Goal: Information Seeking & Learning: Compare options

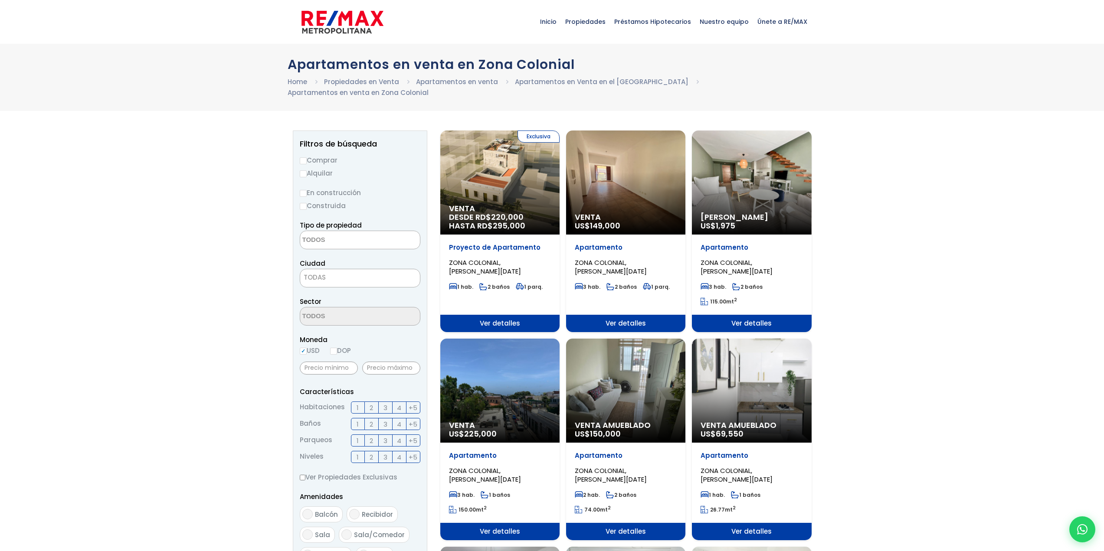
select select
click at [303, 157] on input "Comprar" at bounding box center [303, 160] width 7 height 7
radio input "true"
click at [303, 190] on input "En construcción" at bounding box center [303, 193] width 7 height 7
radio input "true"
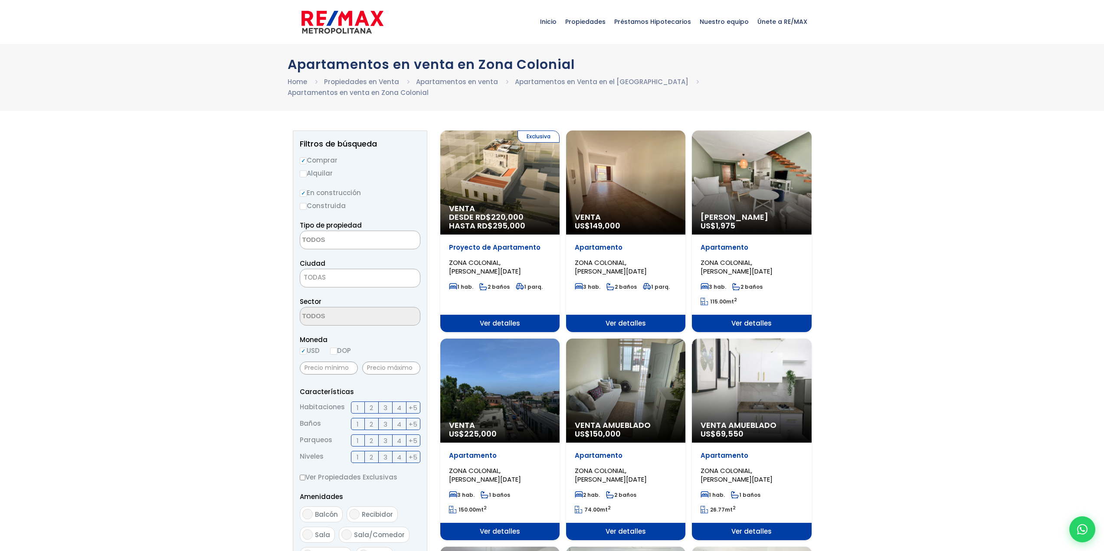
click at [370, 231] on textarea "Search" at bounding box center [342, 240] width 84 height 19
click at [347, 272] on span "TODAS" at bounding box center [360, 278] width 120 height 12
select select "1"
click at [370, 403] on span "2" at bounding box center [371, 408] width 3 height 11
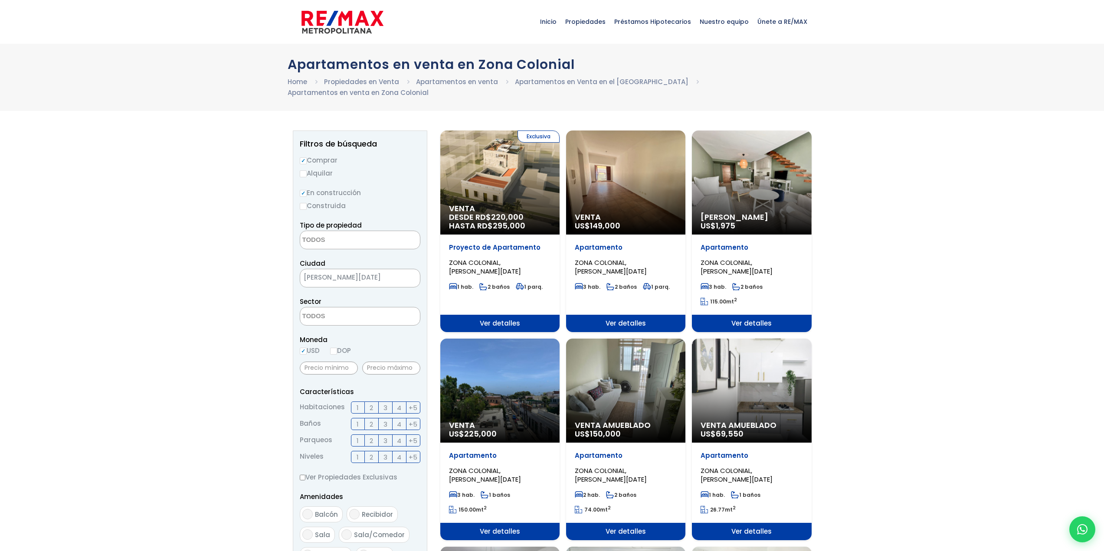
click at [0, 0] on input "2" at bounding box center [0, 0] width 0 height 0
click at [373, 419] on span "2" at bounding box center [371, 424] width 3 height 11
click at [0, 0] on input "2" at bounding box center [0, 0] width 0 height 0
click at [357, 436] on span "1" at bounding box center [358, 441] width 2 height 11
click at [0, 0] on input "1" at bounding box center [0, 0] width 0 height 0
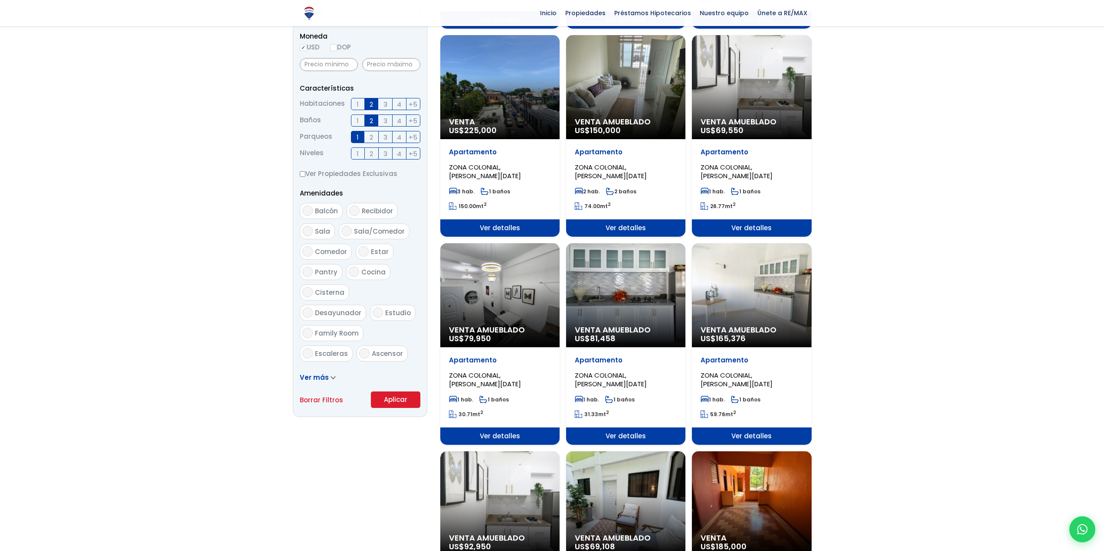
scroll to position [304, 0]
click at [411, 393] on button "Aplicar" at bounding box center [395, 399] width 49 height 16
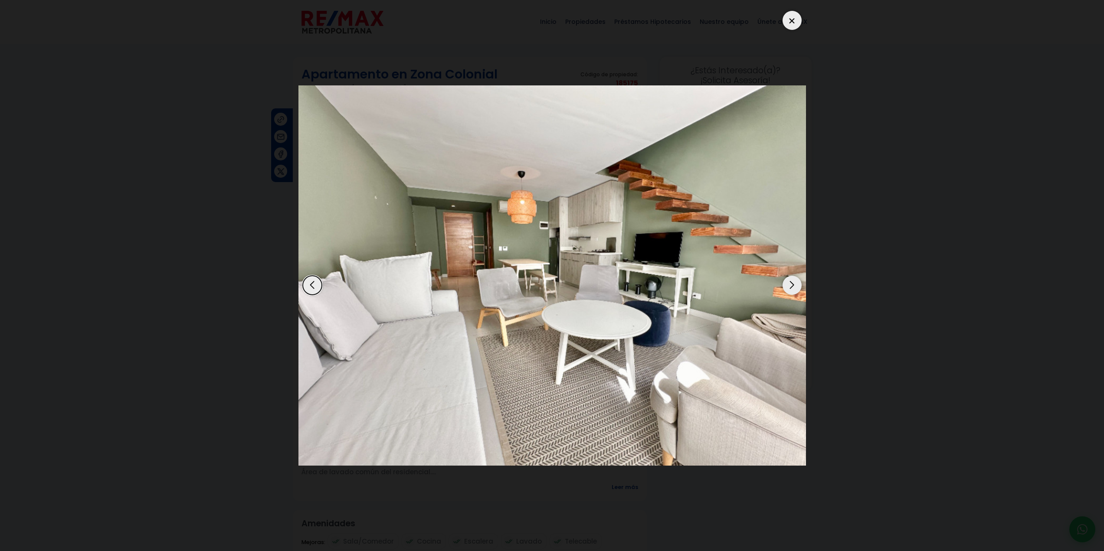
click at [793, 283] on div "Next slide" at bounding box center [792, 285] width 19 height 19
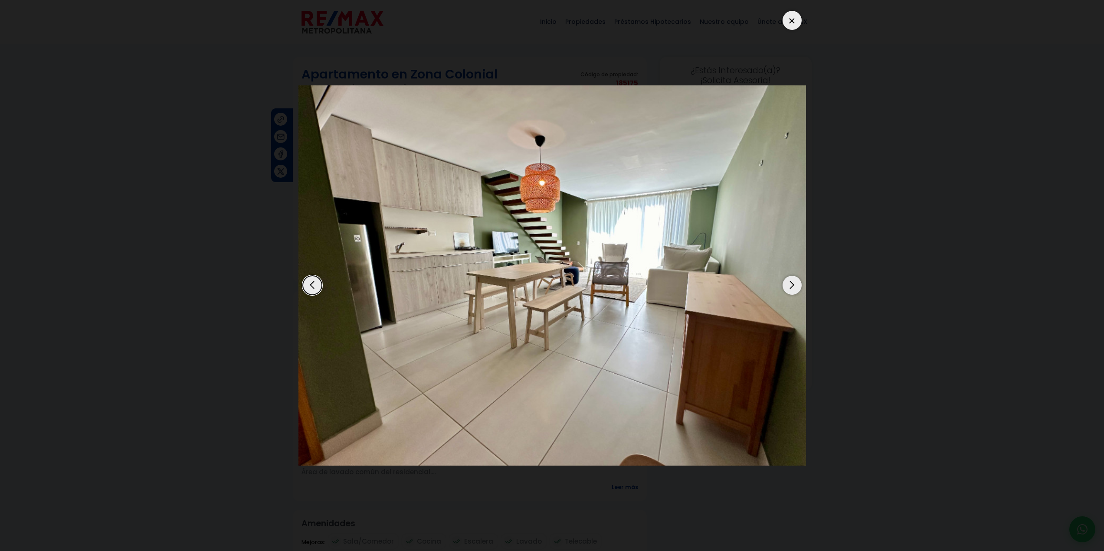
click at [793, 283] on div "Next slide" at bounding box center [792, 285] width 19 height 19
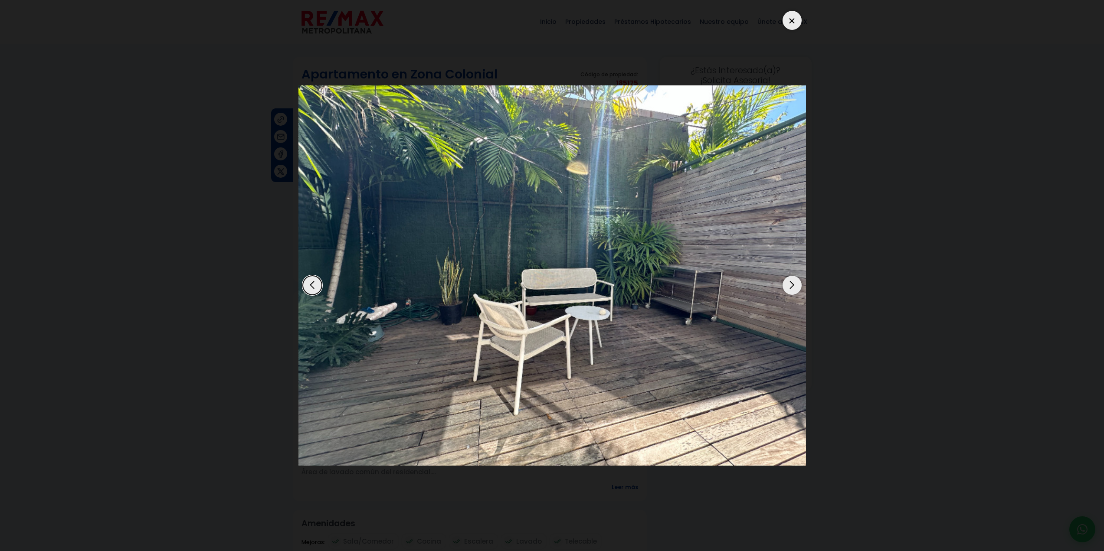
click at [793, 283] on div "Next slide" at bounding box center [792, 285] width 19 height 19
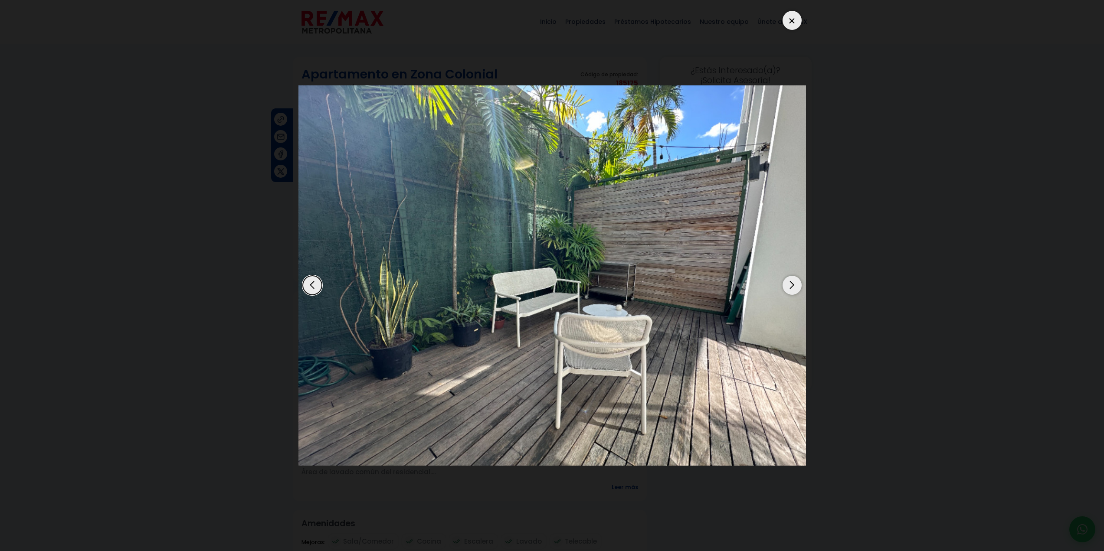
click at [793, 283] on div "Next slide" at bounding box center [792, 285] width 19 height 19
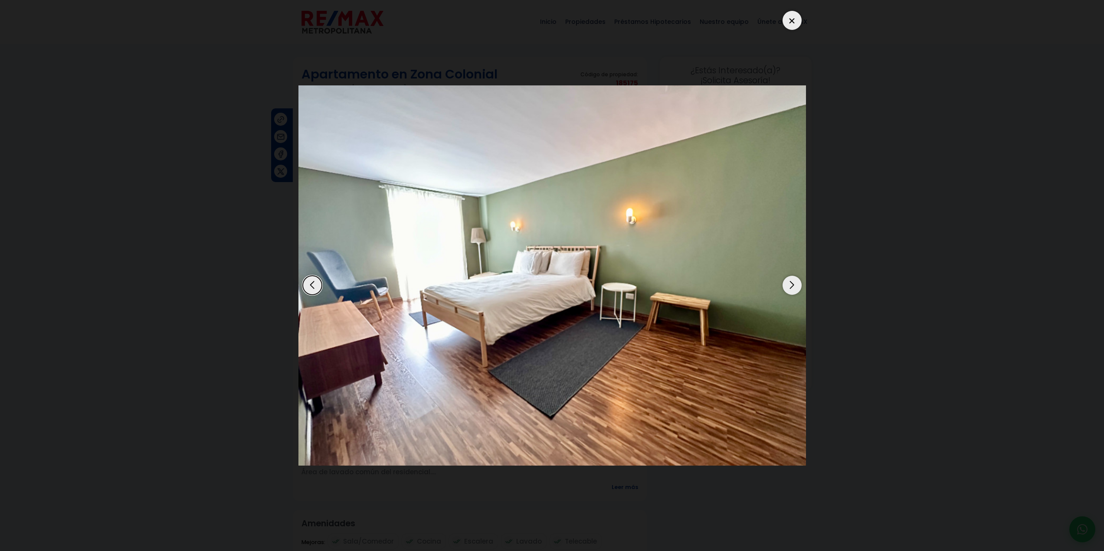
click at [793, 283] on div "Next slide" at bounding box center [792, 285] width 19 height 19
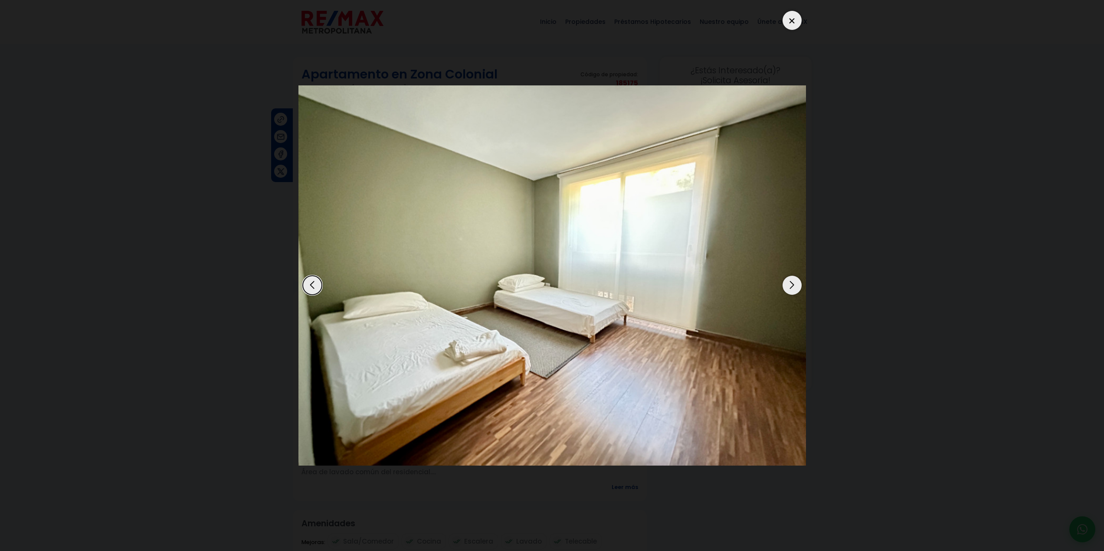
click at [793, 283] on div "Next slide" at bounding box center [792, 285] width 19 height 19
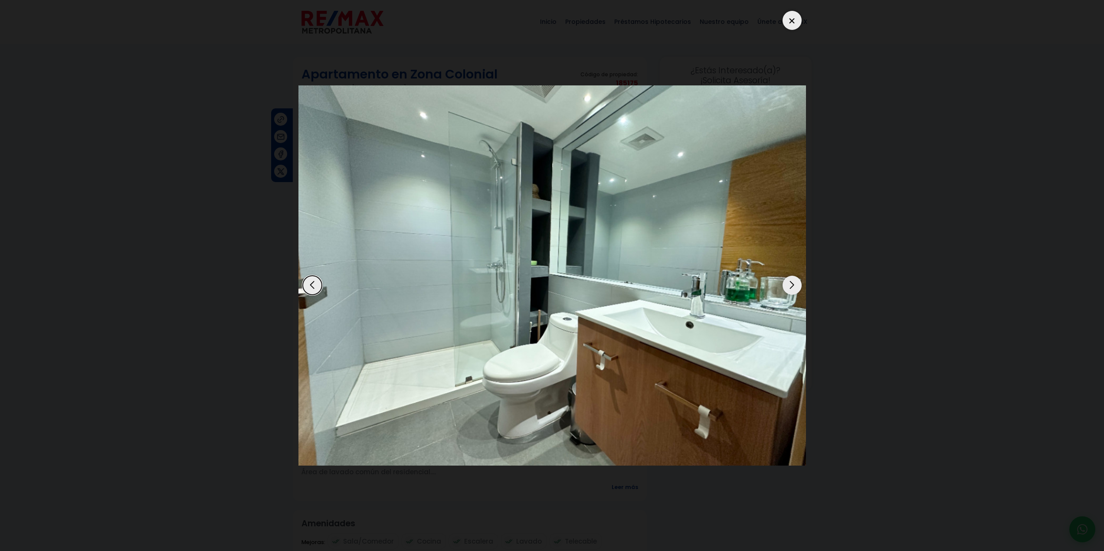
click at [793, 283] on div "Next slide" at bounding box center [792, 285] width 19 height 19
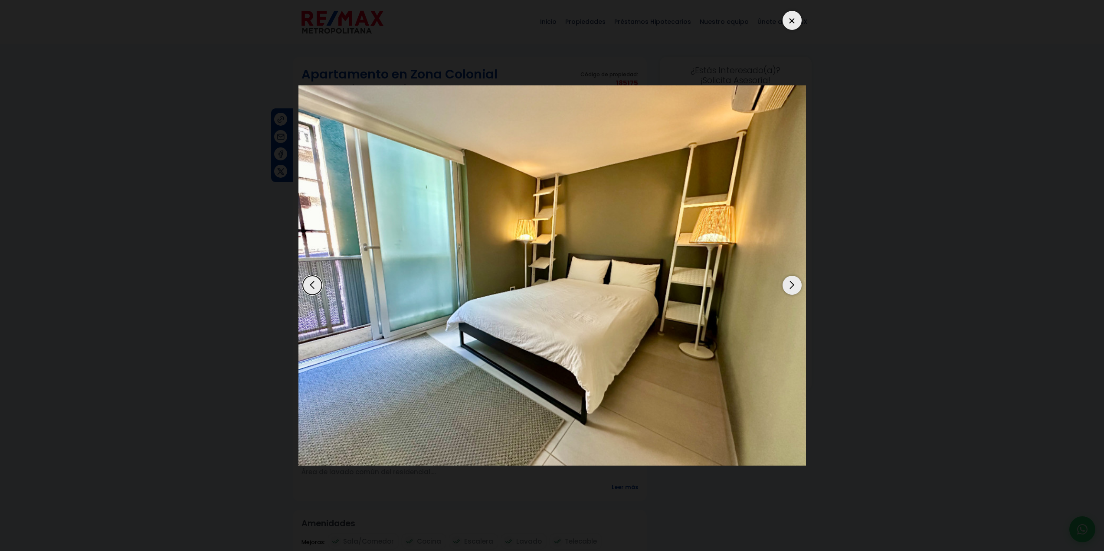
click at [793, 283] on div "Next slide" at bounding box center [792, 285] width 19 height 19
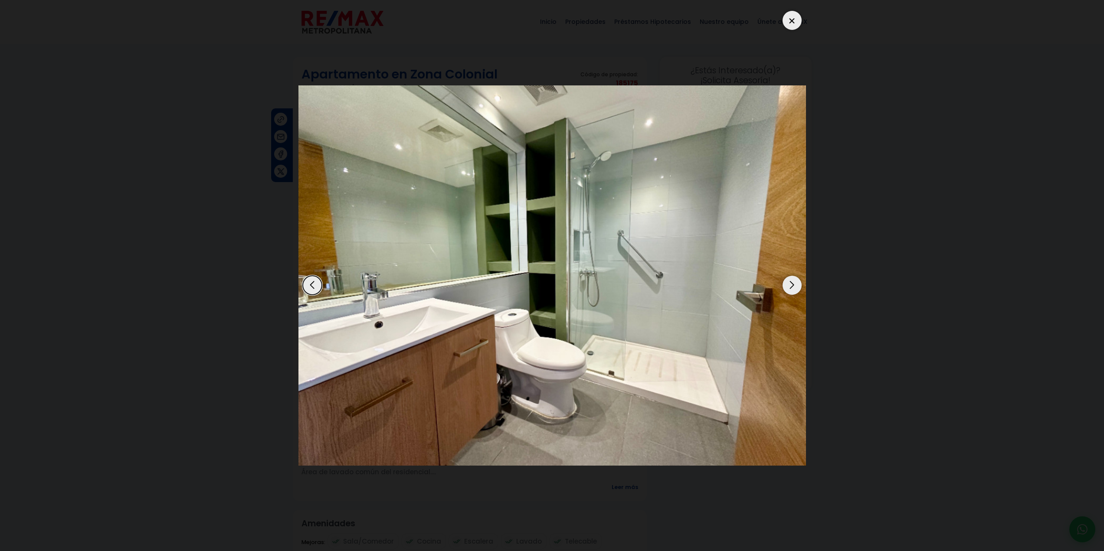
click at [793, 283] on div "Next slide" at bounding box center [792, 285] width 19 height 19
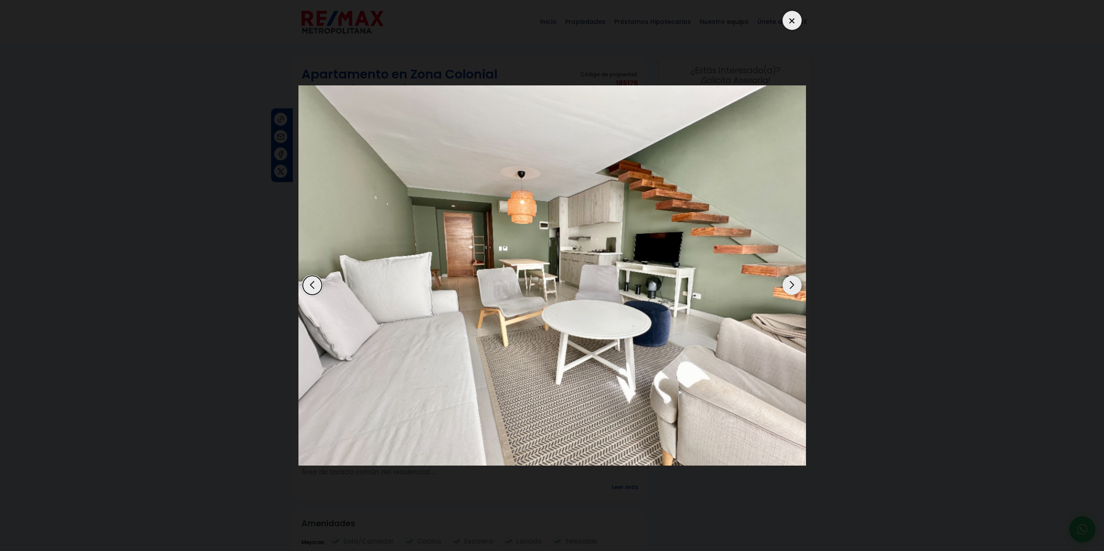
click at [292, 227] on dialog at bounding box center [552, 275] width 521 height 551
click at [292, 257] on dialog at bounding box center [552, 275] width 521 height 551
drag, startPoint x: 833, startPoint y: 50, endPoint x: 828, endPoint y: 50, distance: 5.7
click at [812, 50] on dialog at bounding box center [552, 275] width 521 height 551
click at [786, 20] on div at bounding box center [792, 20] width 19 height 19
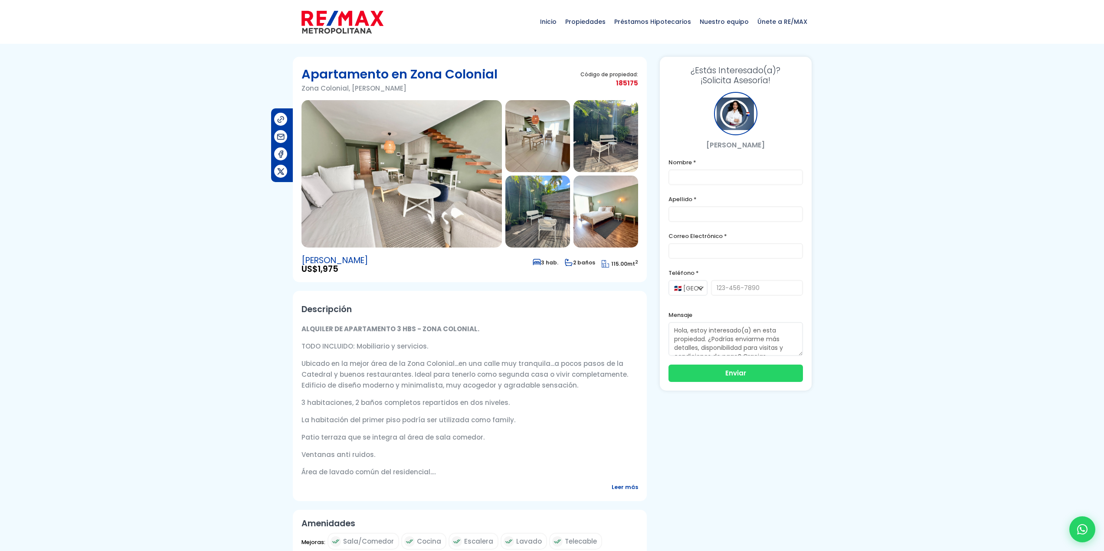
click at [415, 171] on img at bounding box center [401, 173] width 200 height 147
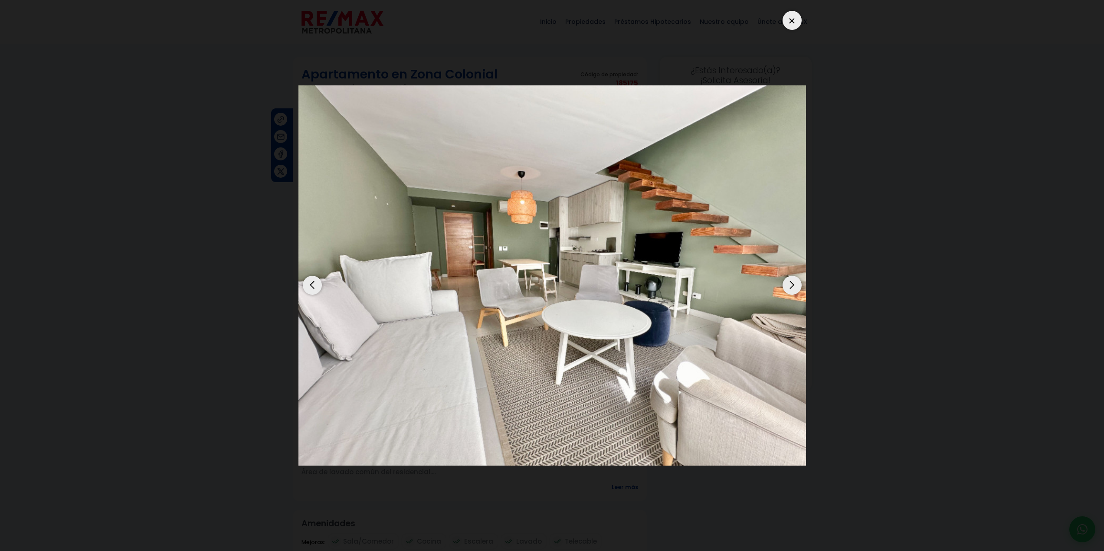
click at [791, 288] on div "Next slide" at bounding box center [792, 285] width 19 height 19
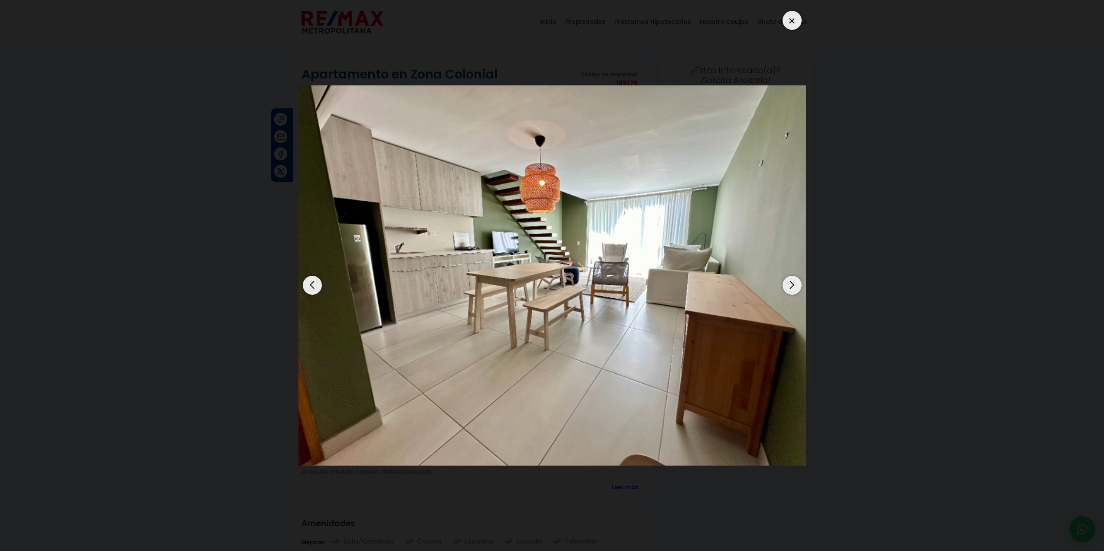
click at [791, 288] on div "Next slide" at bounding box center [792, 285] width 19 height 19
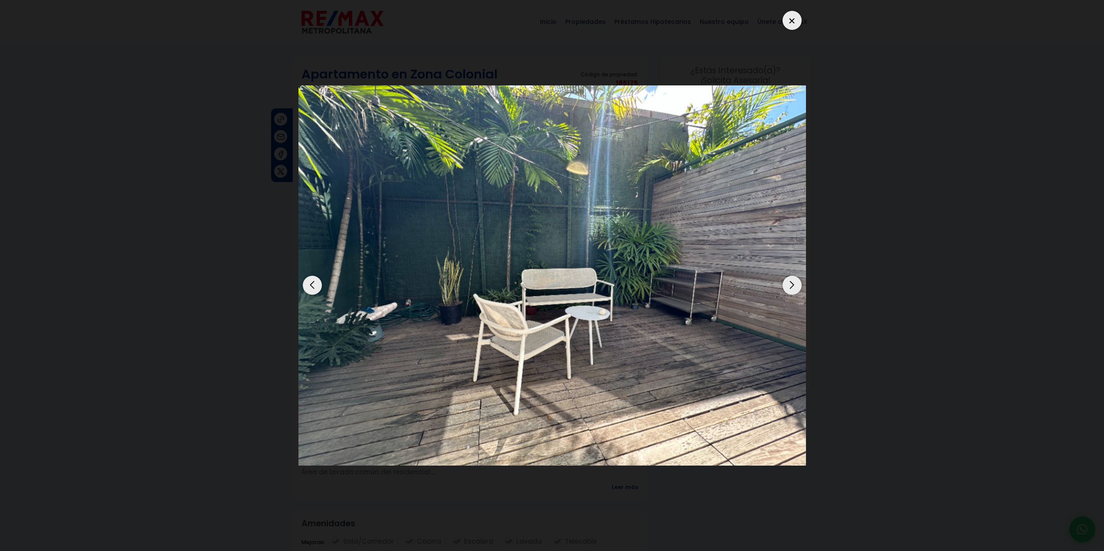
click at [791, 288] on div "Next slide" at bounding box center [792, 285] width 19 height 19
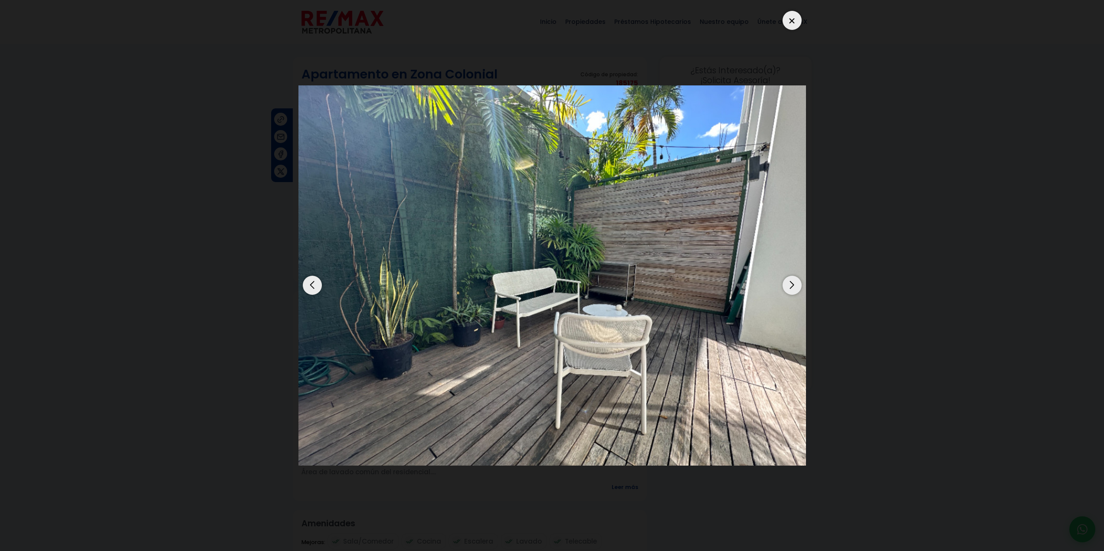
click at [791, 288] on div "Next slide" at bounding box center [792, 285] width 19 height 19
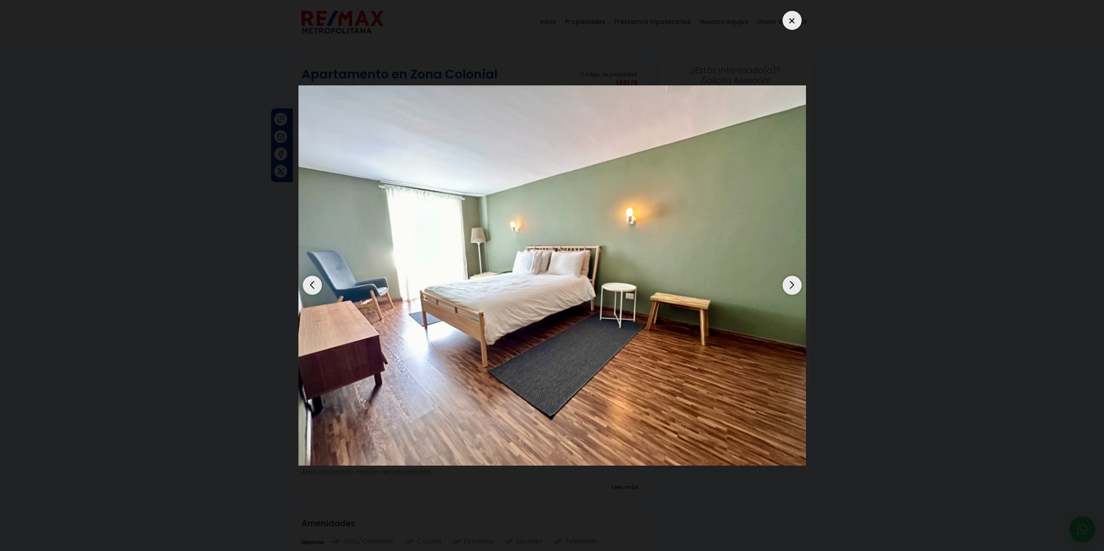
click at [791, 288] on div "Next slide" at bounding box center [792, 285] width 19 height 19
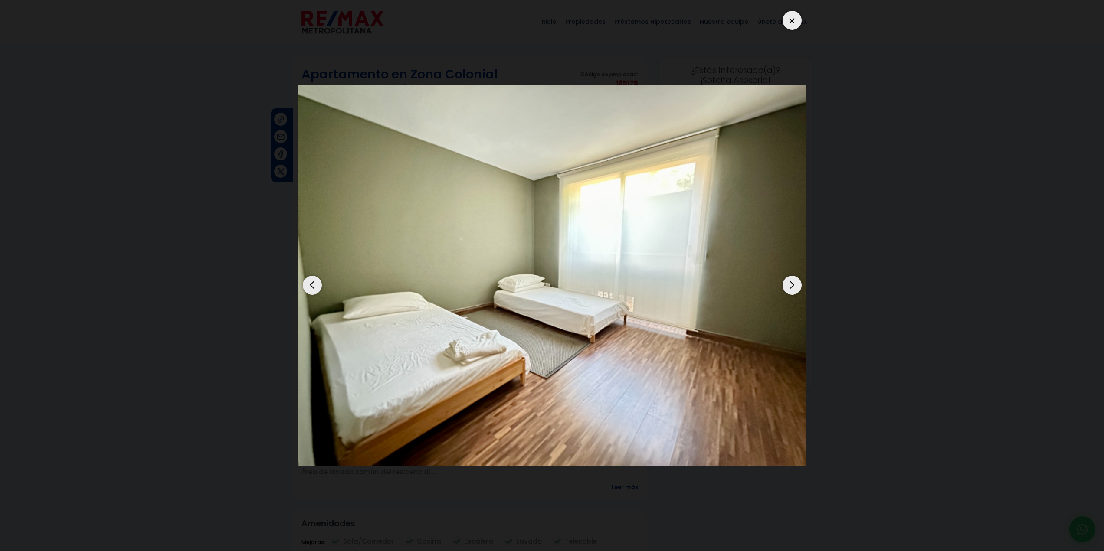
click at [791, 288] on div "Next slide" at bounding box center [792, 285] width 19 height 19
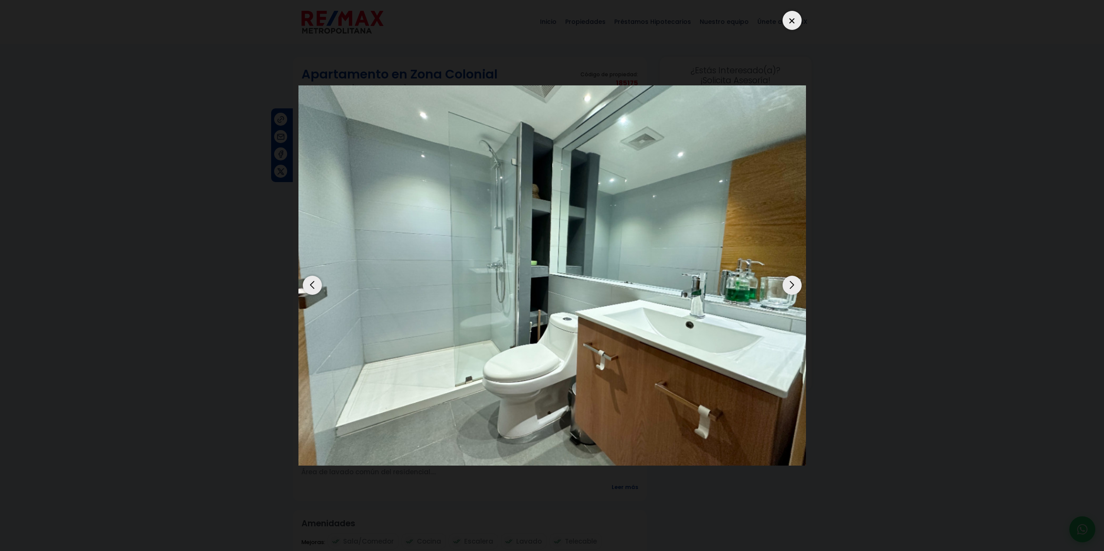
click at [791, 288] on div "Next slide" at bounding box center [792, 285] width 19 height 19
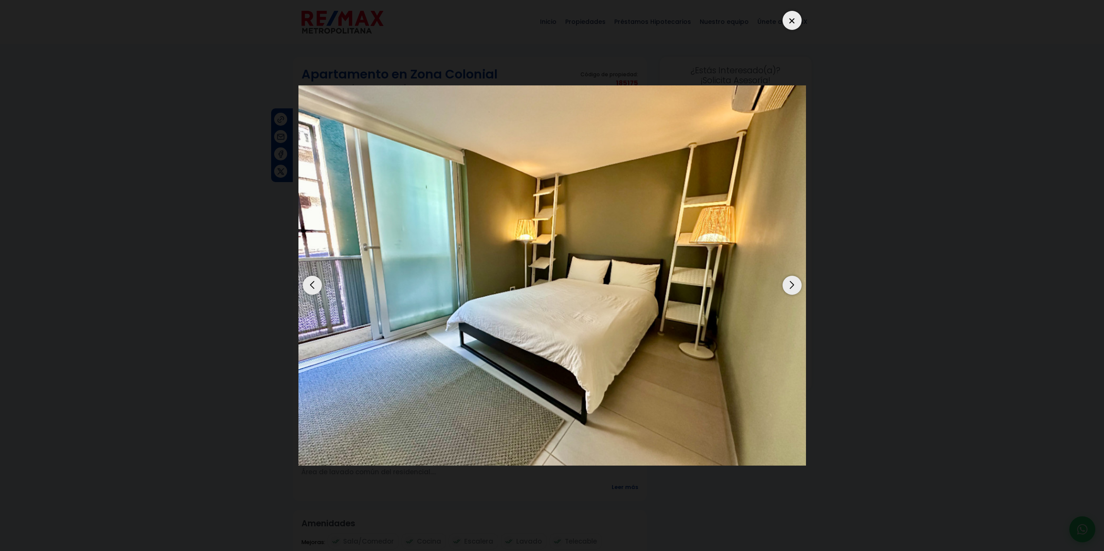
click at [791, 288] on div "Next slide" at bounding box center [792, 285] width 19 height 19
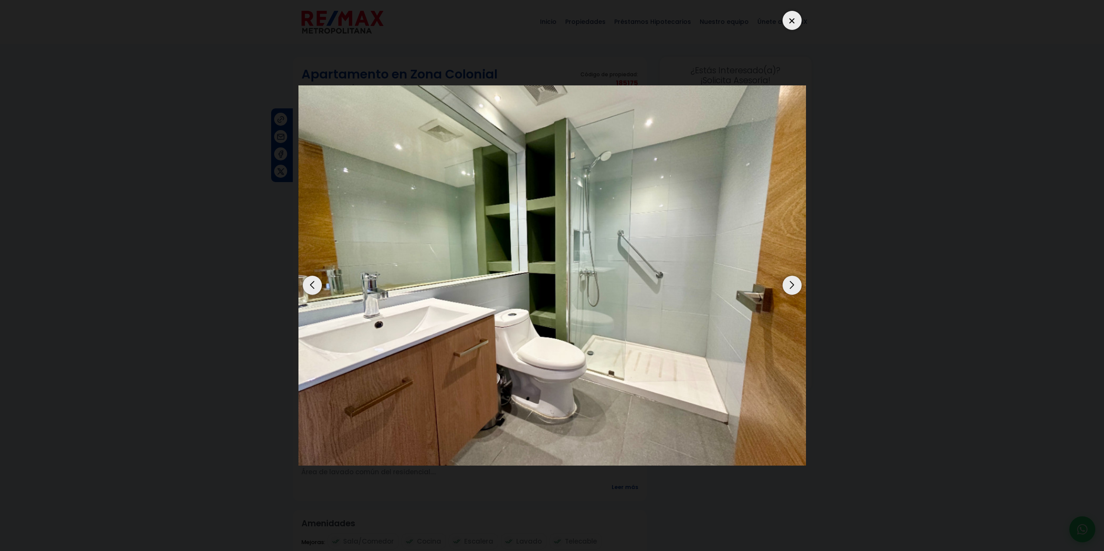
click at [791, 288] on div "Next slide" at bounding box center [792, 285] width 19 height 19
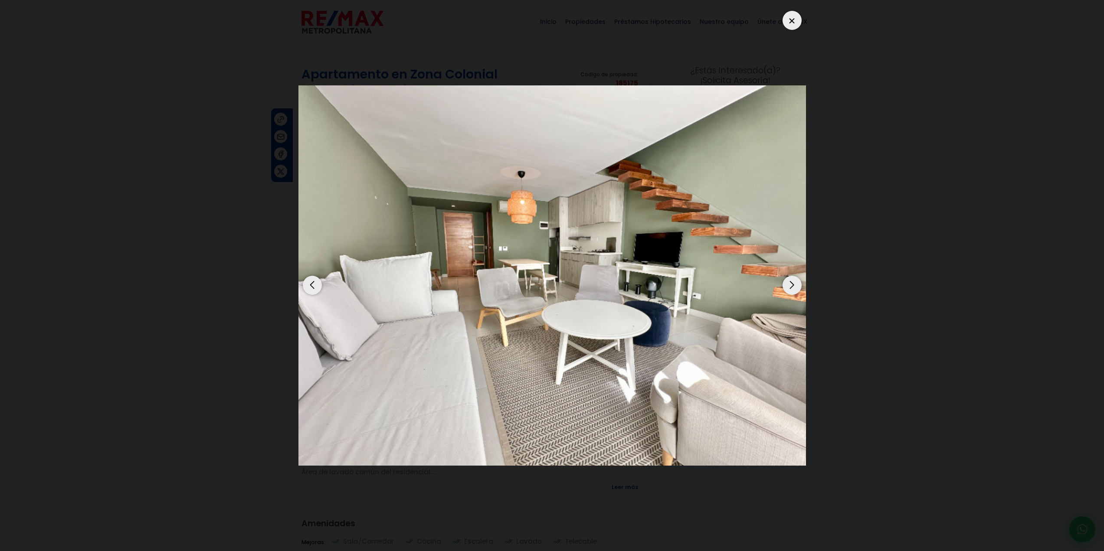
click at [791, 290] on div "Next slide" at bounding box center [792, 285] width 19 height 19
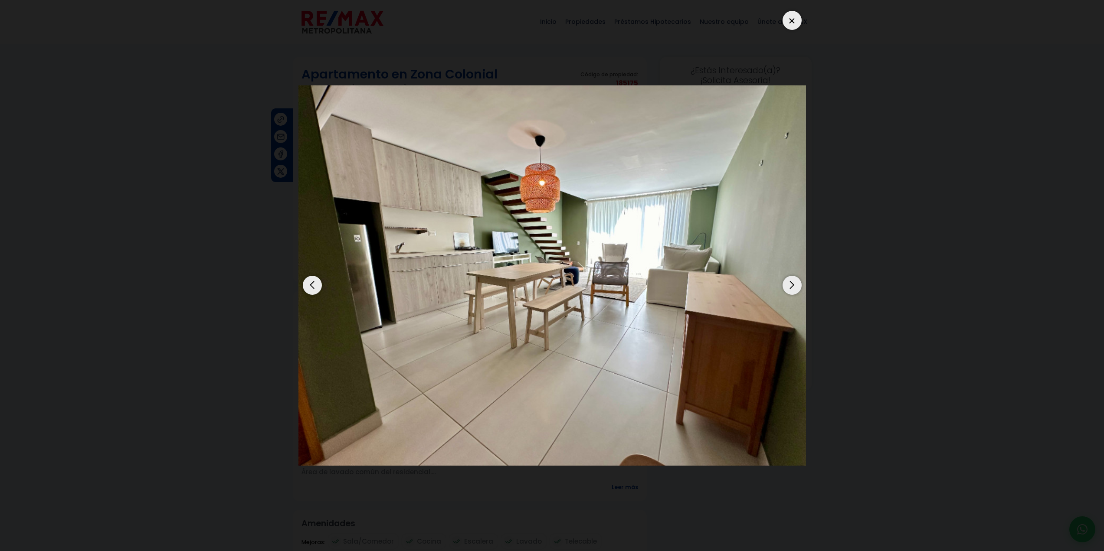
click at [791, 290] on div "Next slide" at bounding box center [792, 285] width 19 height 19
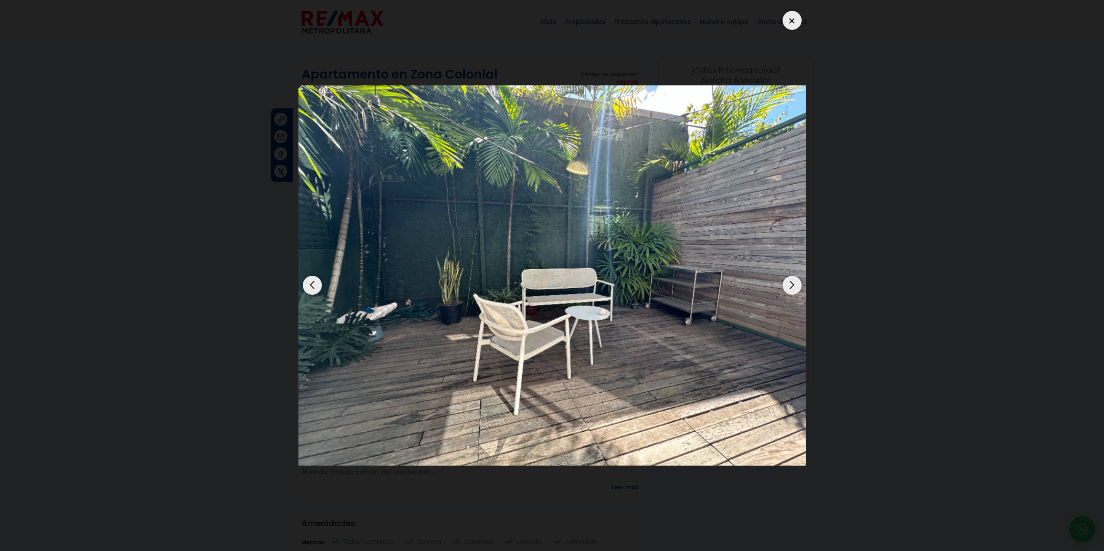
click at [812, 256] on dialog at bounding box center [552, 275] width 521 height 551
click at [812, 261] on dialog at bounding box center [552, 275] width 521 height 551
click at [789, 14] on div at bounding box center [792, 20] width 19 height 19
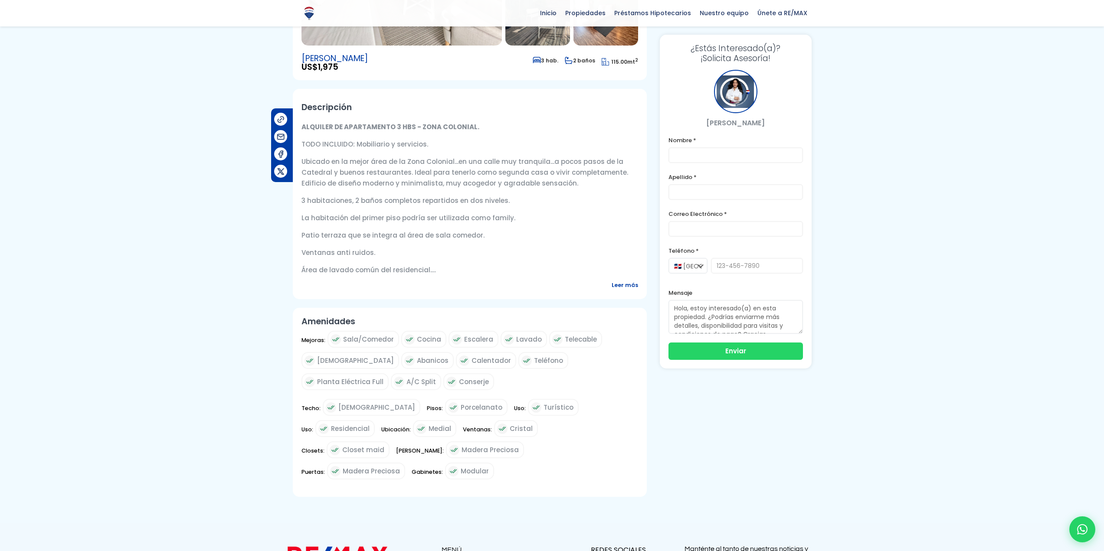
scroll to position [217, 0]
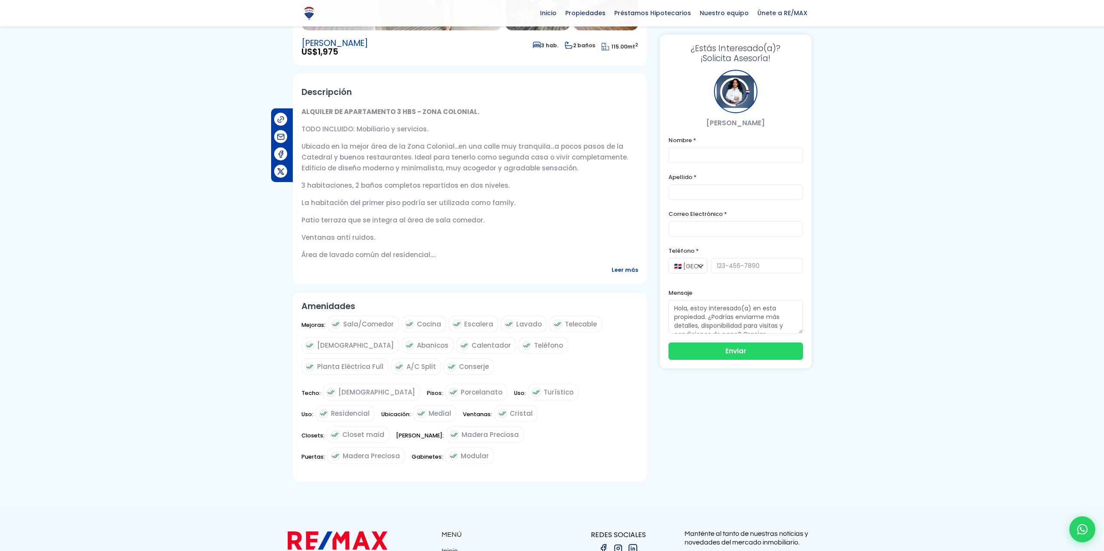
click at [154, 256] on div at bounding box center [552, 173] width 1104 height 668
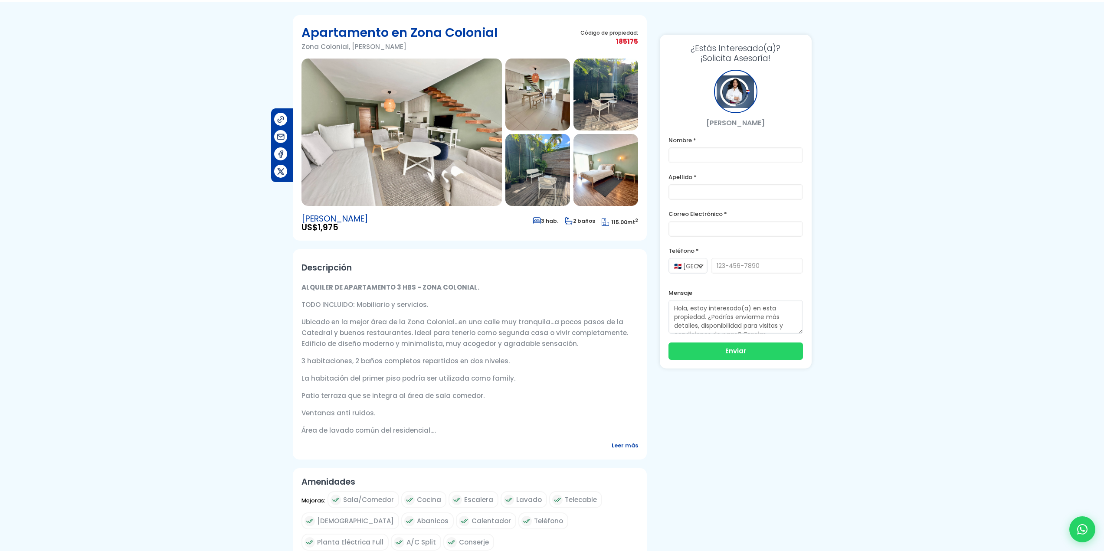
scroll to position [0, 0]
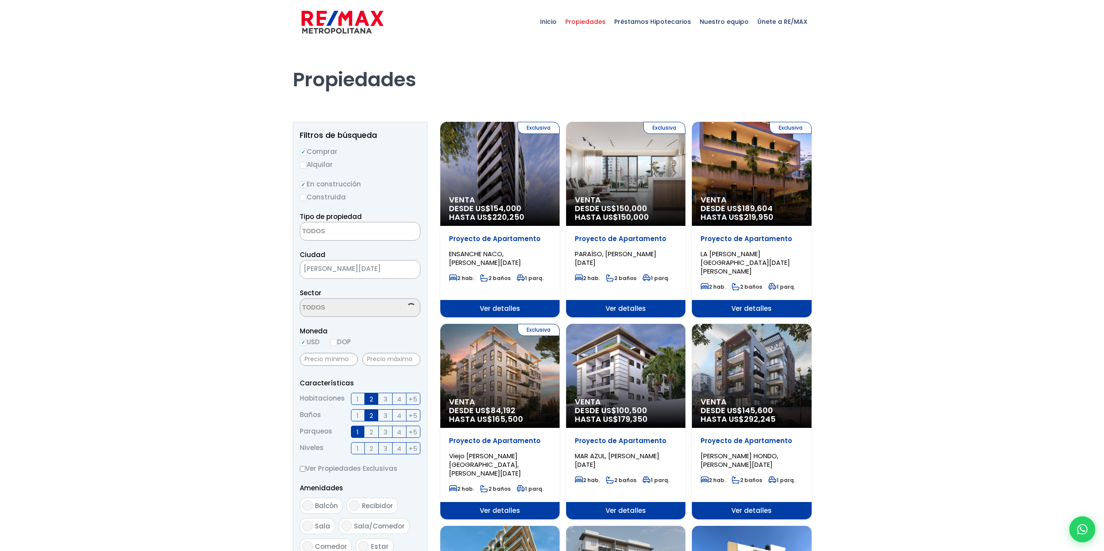
select select
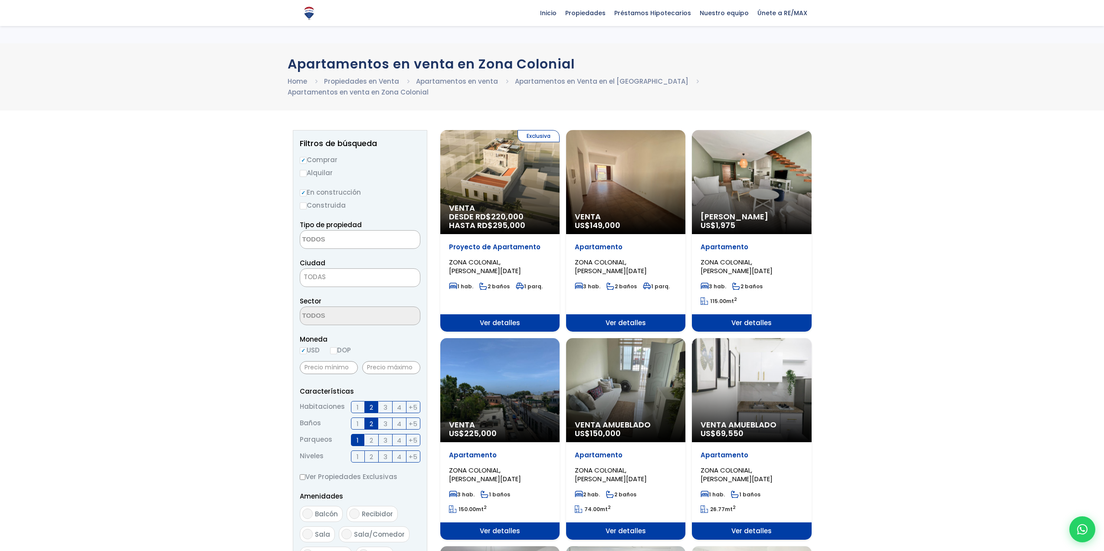
select select
select select "1"
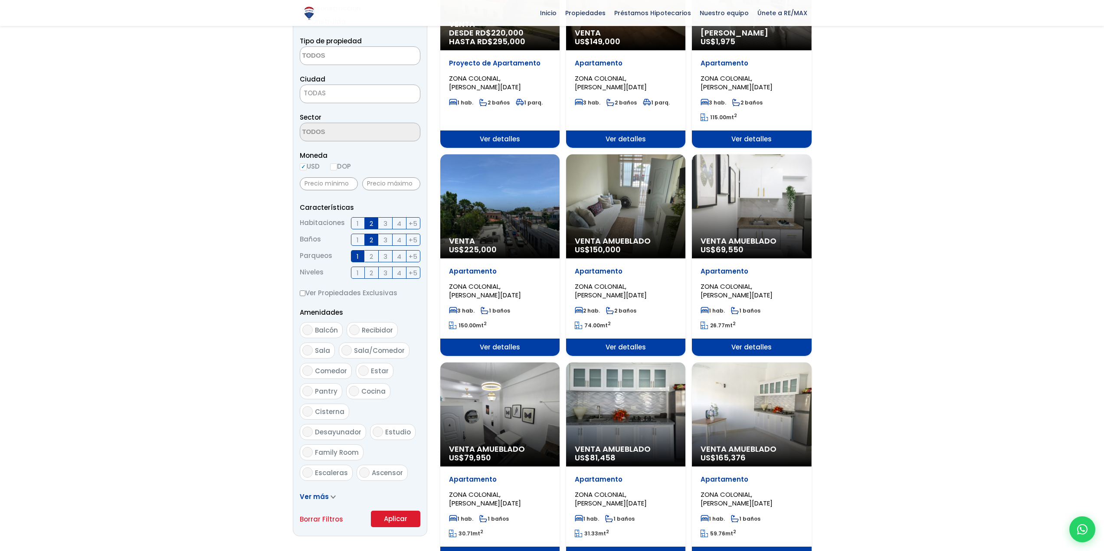
scroll to position [174, 0]
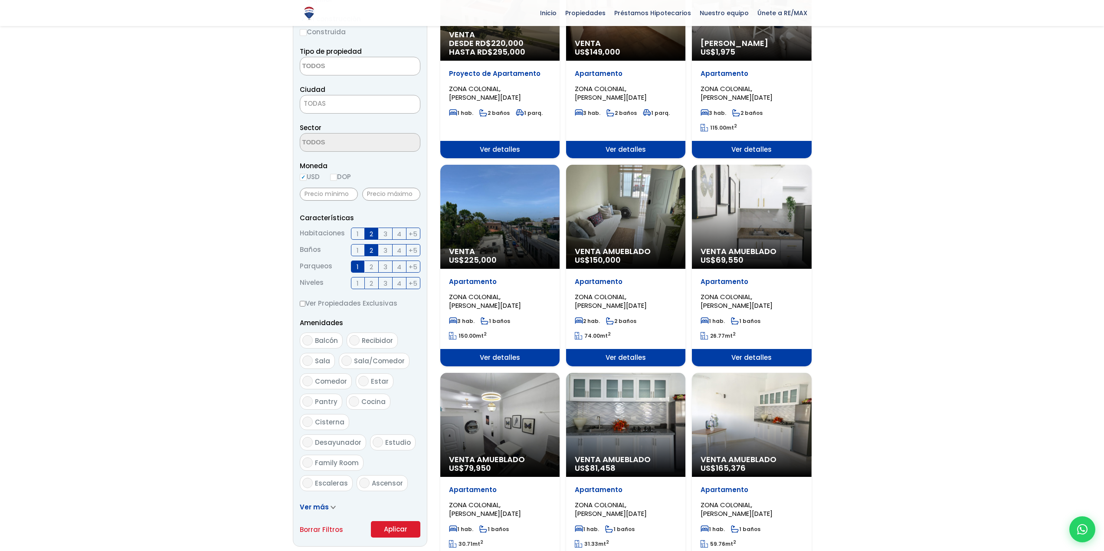
drag, startPoint x: 397, startPoint y: 515, endPoint x: 142, endPoint y: 369, distance: 293.4
click at [397, 521] on button "Aplicar" at bounding box center [395, 529] width 49 height 16
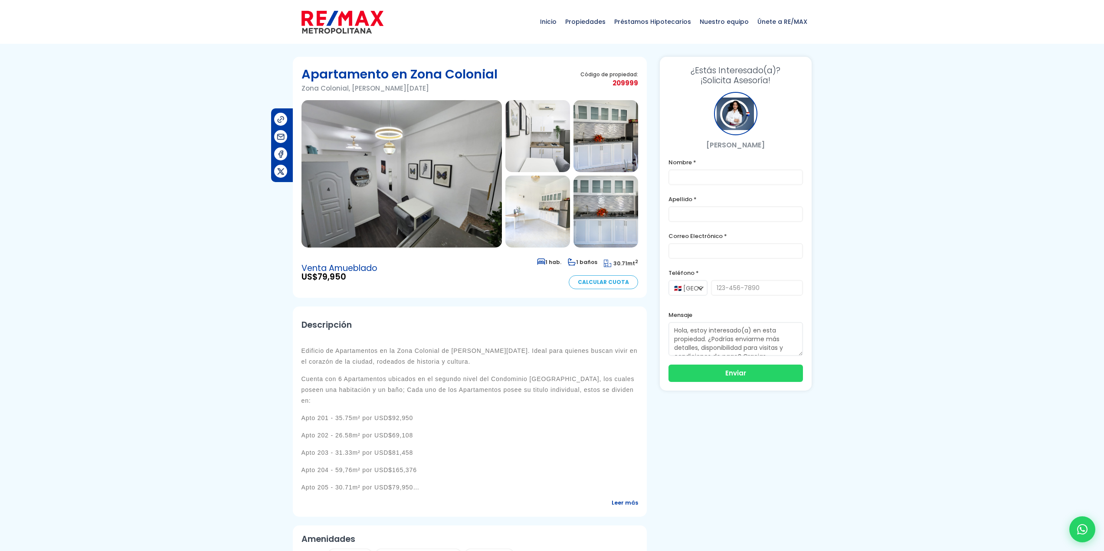
click at [401, 173] on img at bounding box center [401, 173] width 200 height 147
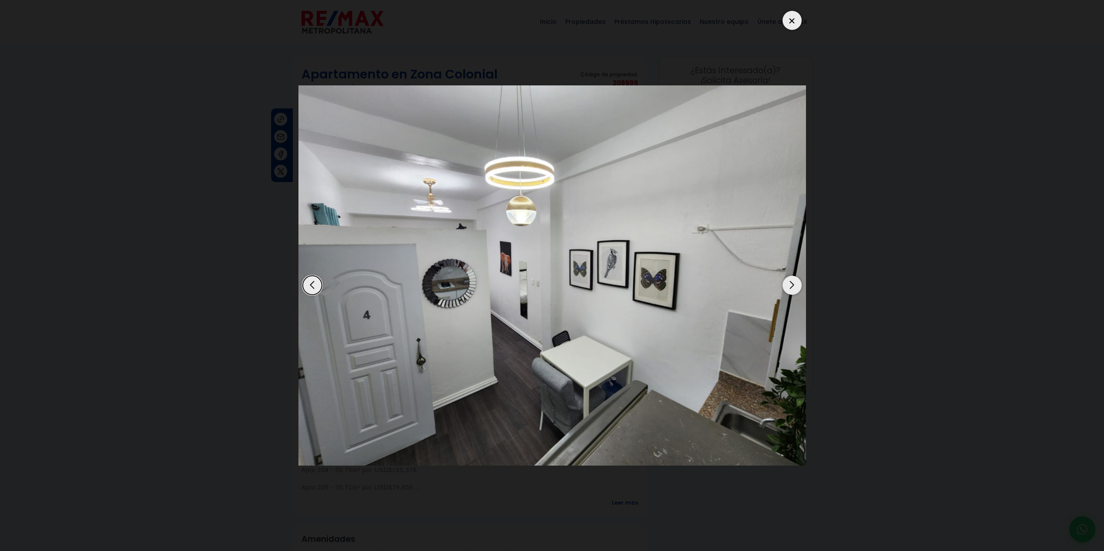
click at [791, 285] on div "Next slide" at bounding box center [792, 285] width 19 height 19
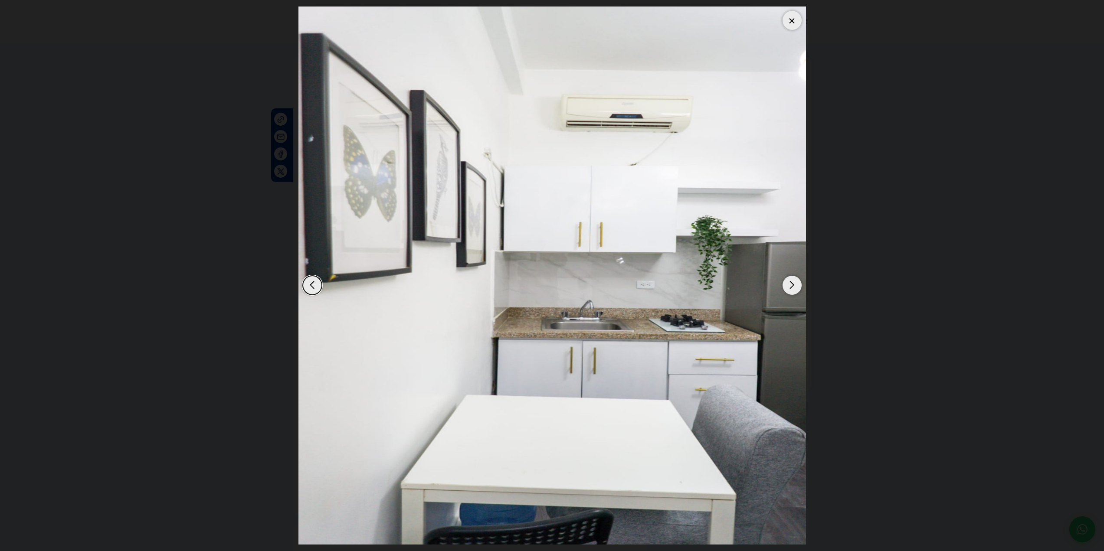
click at [791, 285] on div "Next slide" at bounding box center [792, 285] width 19 height 19
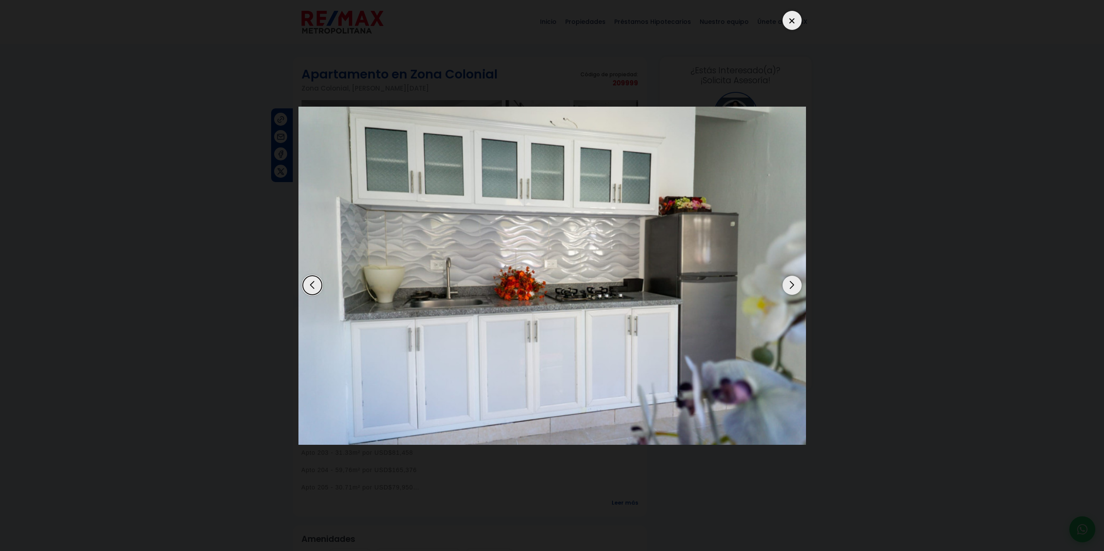
click at [791, 285] on div "Next slide" at bounding box center [792, 285] width 19 height 19
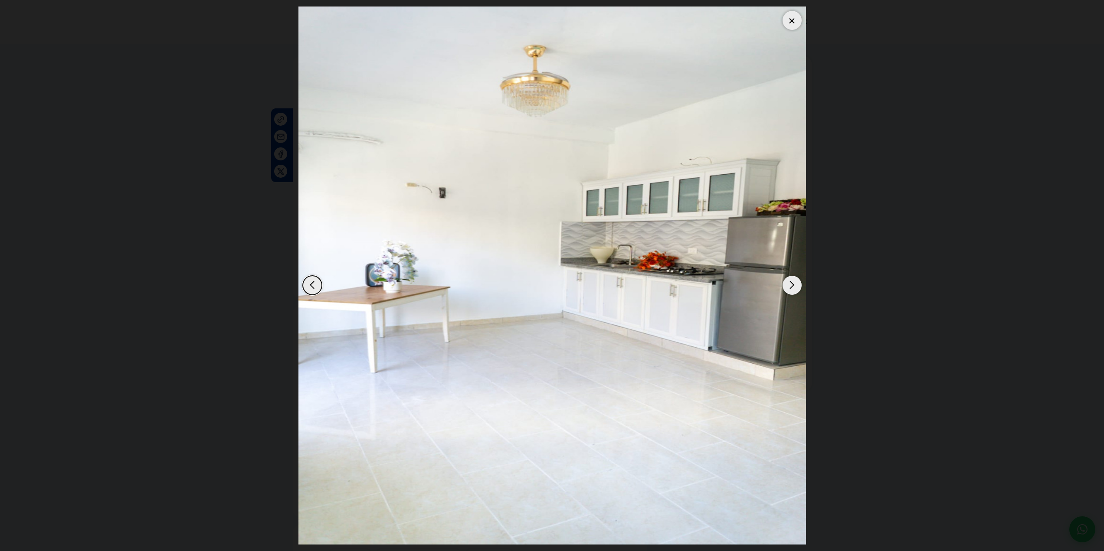
click at [791, 285] on div "Next slide" at bounding box center [792, 285] width 19 height 19
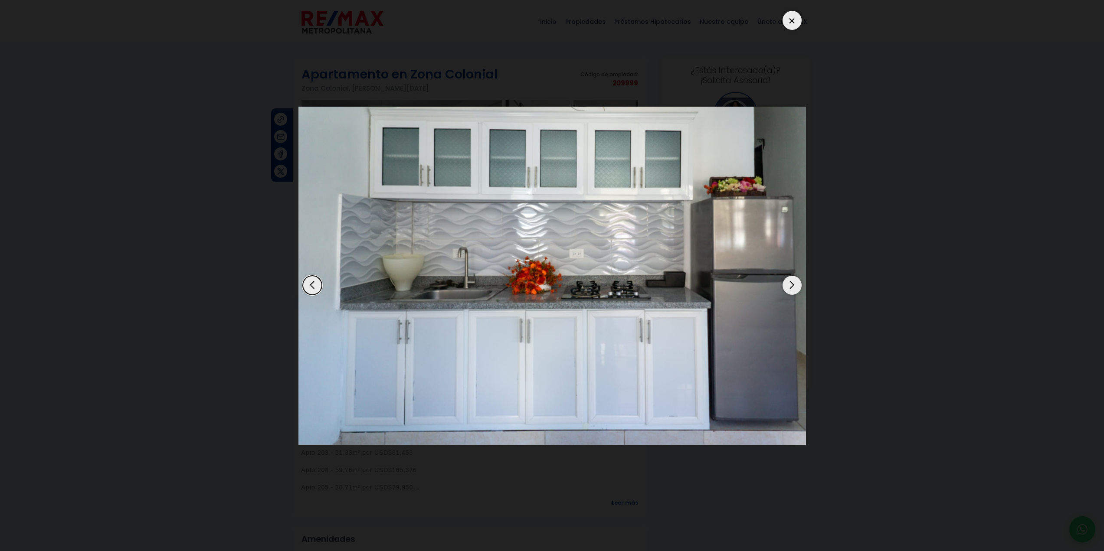
click at [791, 285] on div "Next slide" at bounding box center [792, 285] width 19 height 19
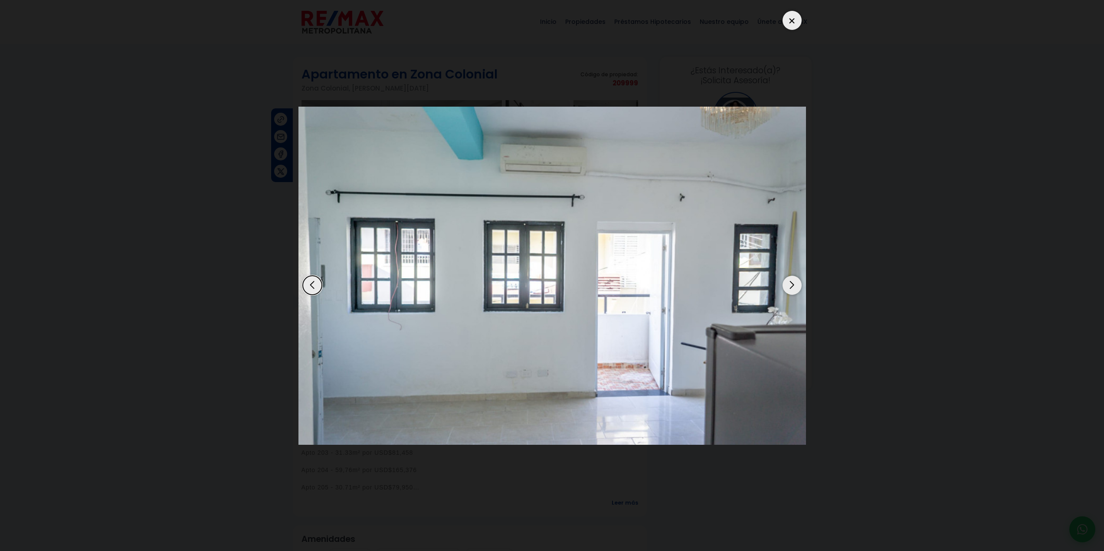
click at [791, 285] on div "Next slide" at bounding box center [792, 285] width 19 height 19
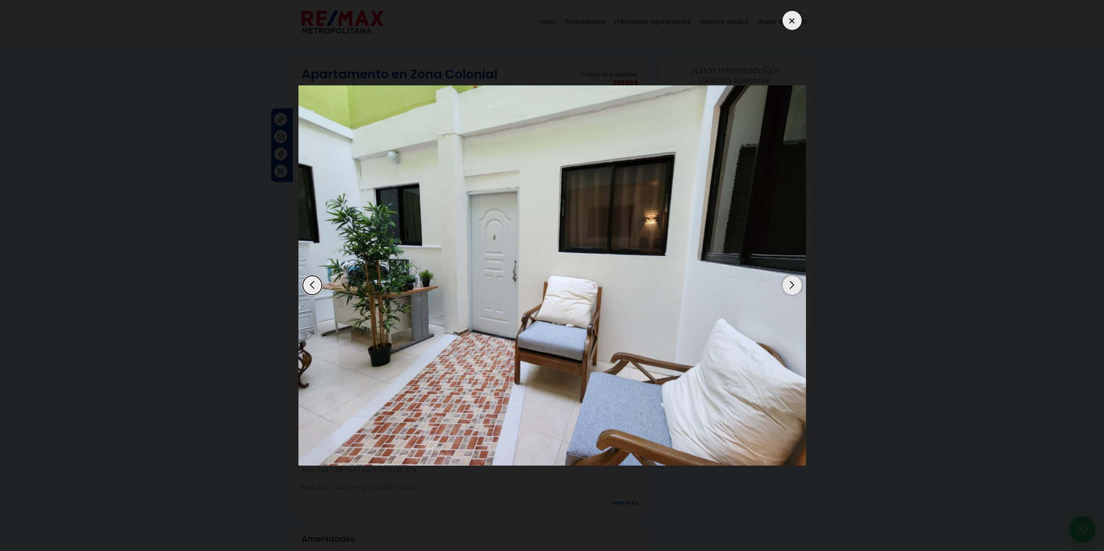
click at [791, 285] on div "Next slide" at bounding box center [792, 285] width 19 height 19
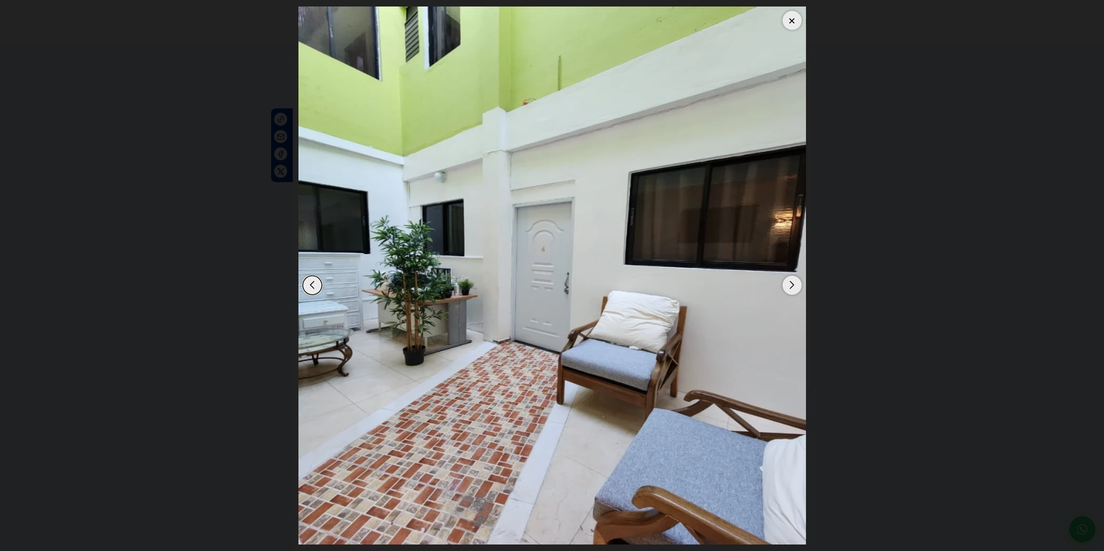
click at [292, 172] on dialog at bounding box center [552, 275] width 521 height 551
click at [292, 157] on dialog at bounding box center [552, 275] width 521 height 551
click at [784, 25] on div at bounding box center [792, 20] width 19 height 19
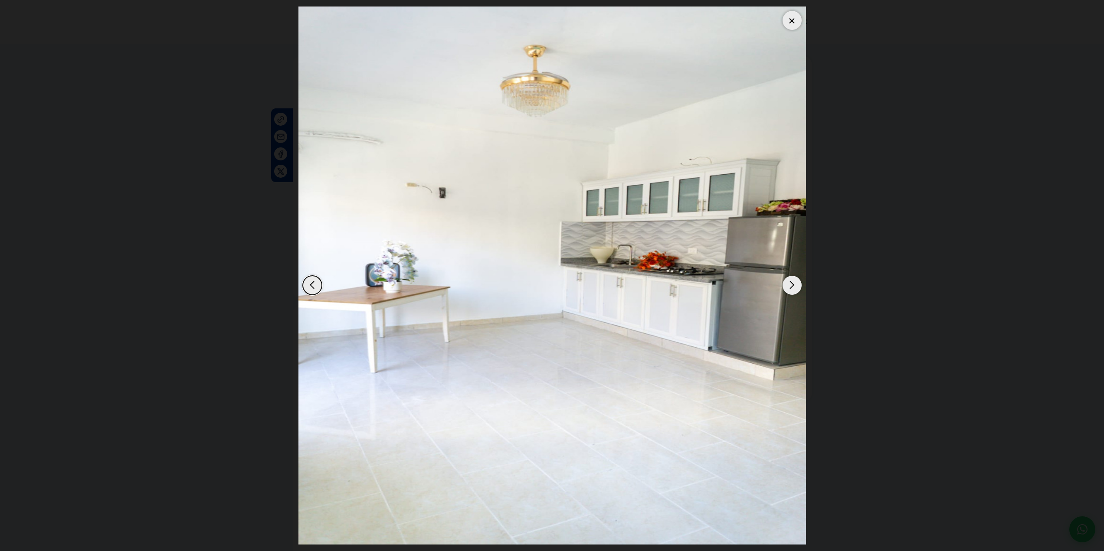
click at [798, 283] on div "Next slide" at bounding box center [792, 285] width 19 height 19
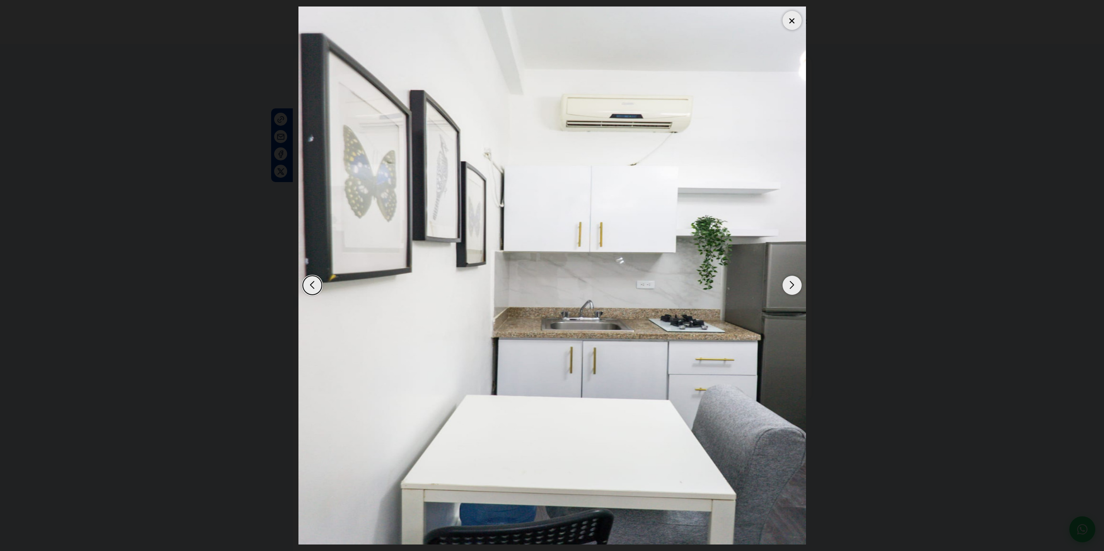
click at [797, 283] on div "Next slide" at bounding box center [792, 285] width 19 height 19
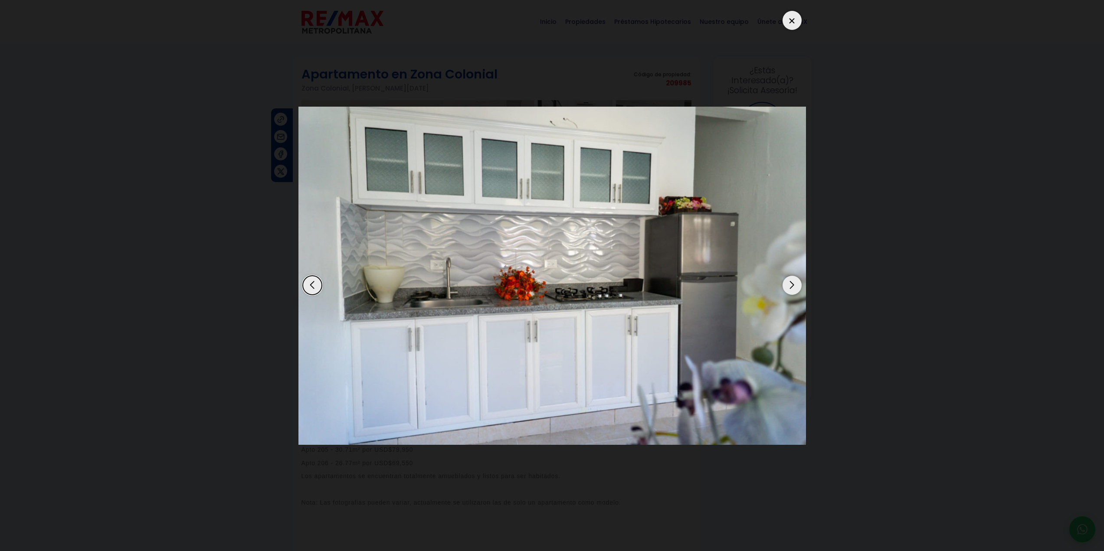
click at [797, 283] on div "Next slide" at bounding box center [792, 285] width 19 height 19
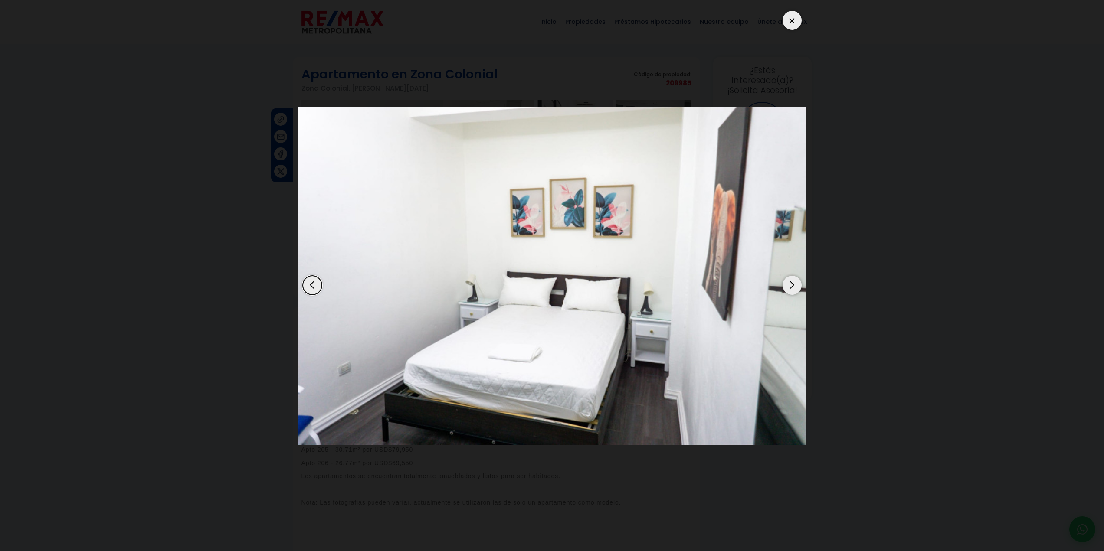
click at [797, 283] on div "Next slide" at bounding box center [792, 285] width 19 height 19
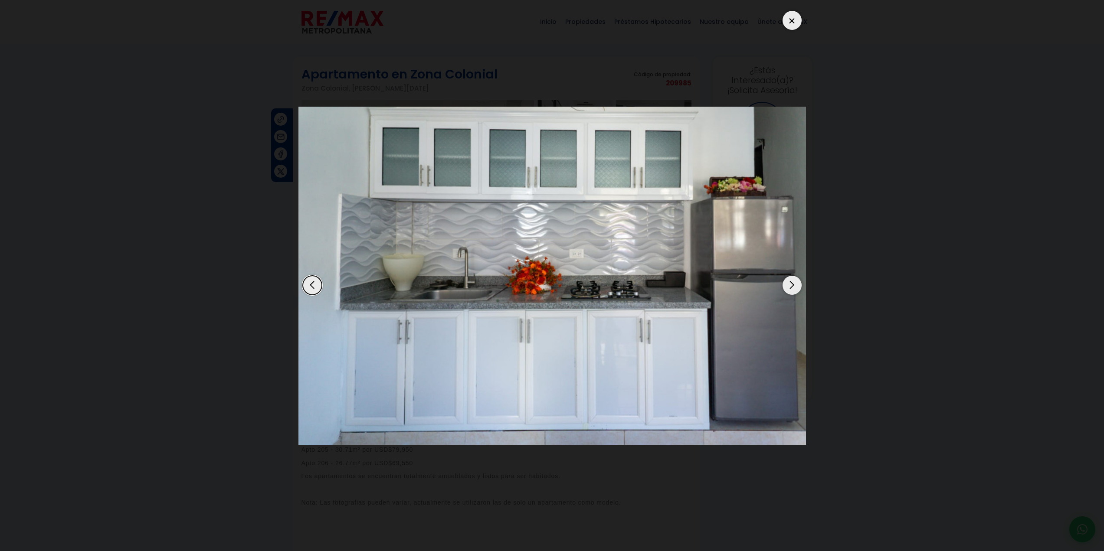
click at [797, 283] on div "Next slide" at bounding box center [792, 285] width 19 height 19
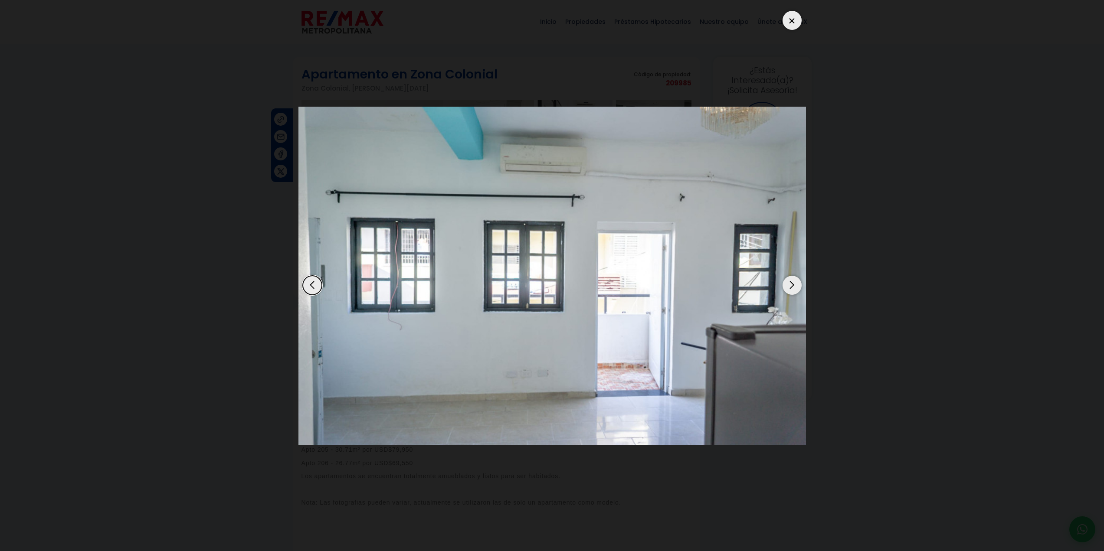
click at [797, 283] on div "Next slide" at bounding box center [792, 285] width 19 height 19
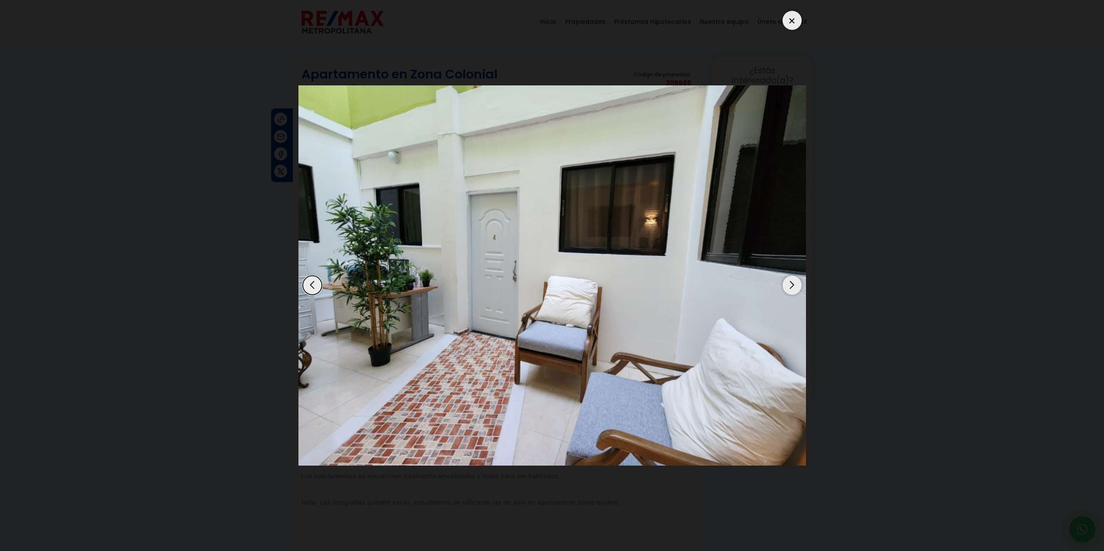
click at [797, 283] on div "Next slide" at bounding box center [792, 285] width 19 height 19
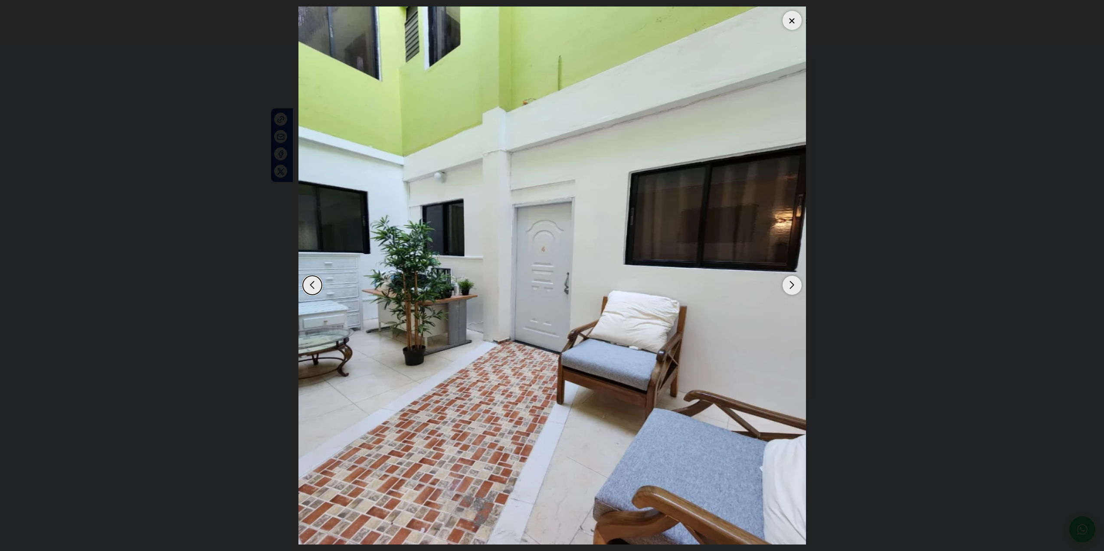
click at [797, 283] on div "Next slide" at bounding box center [792, 285] width 19 height 19
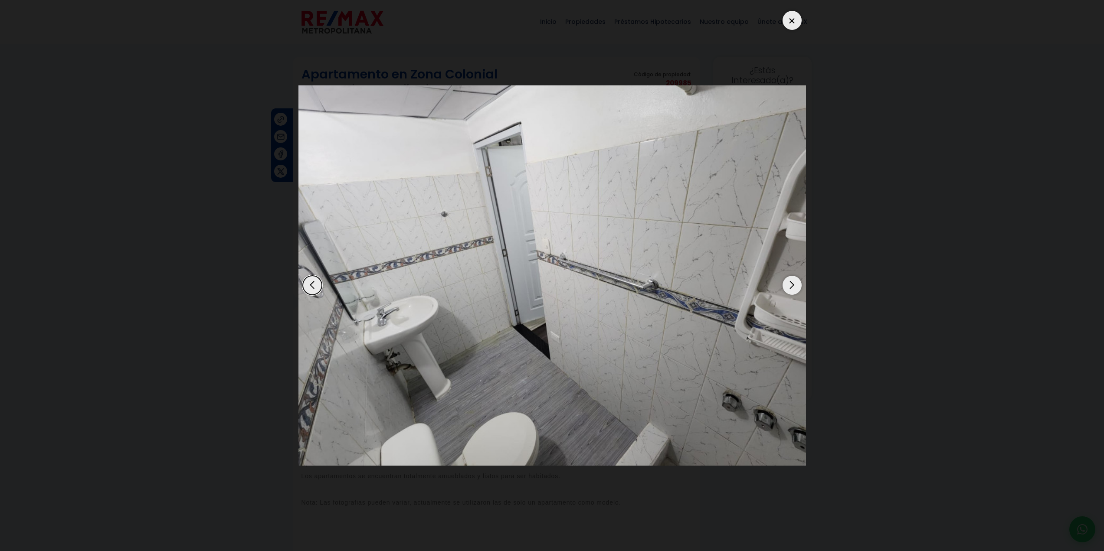
click at [795, 17] on div at bounding box center [792, 20] width 19 height 19
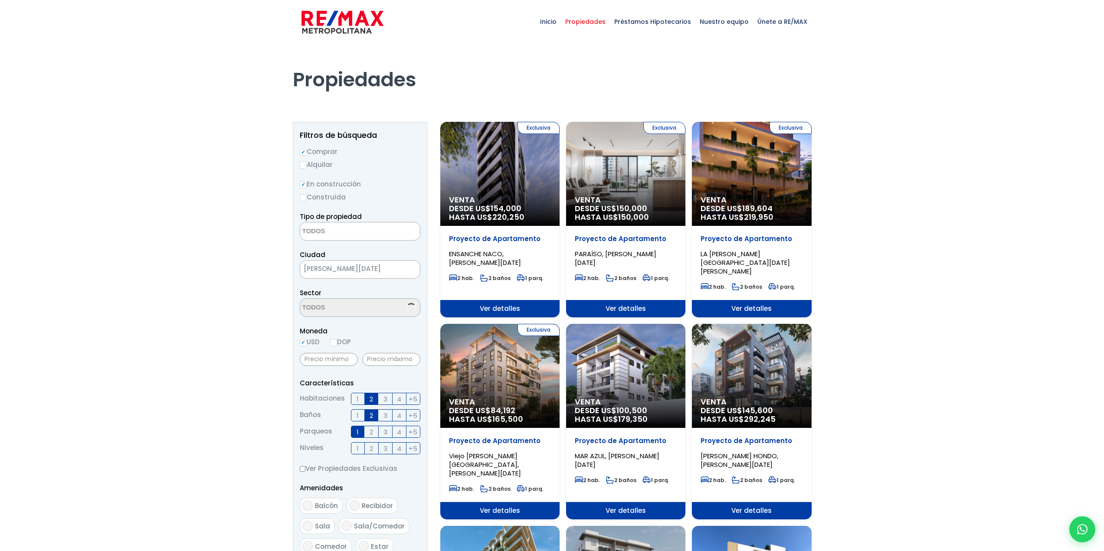
select select
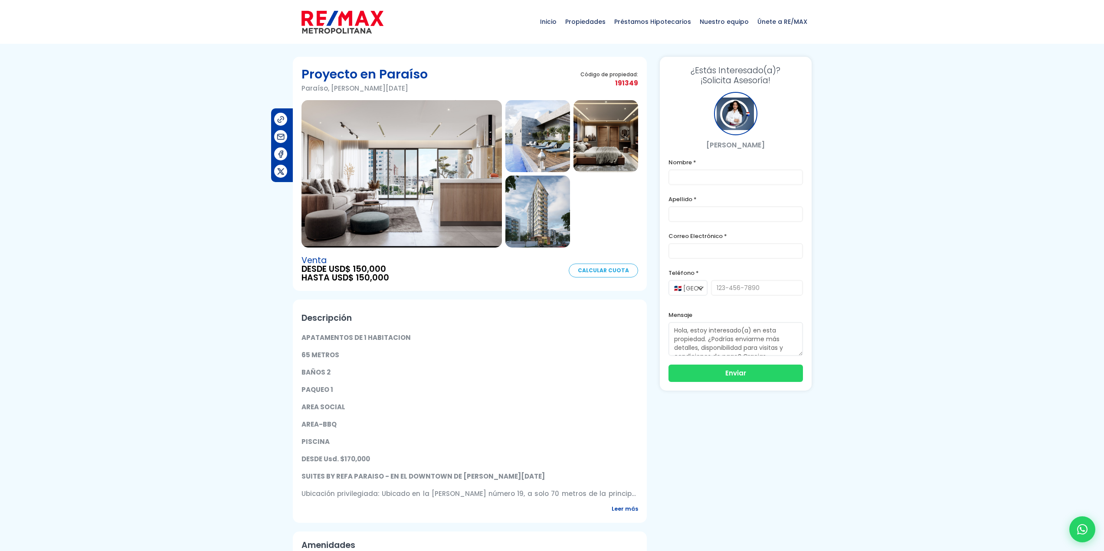
click at [426, 183] on img at bounding box center [401, 173] width 200 height 147
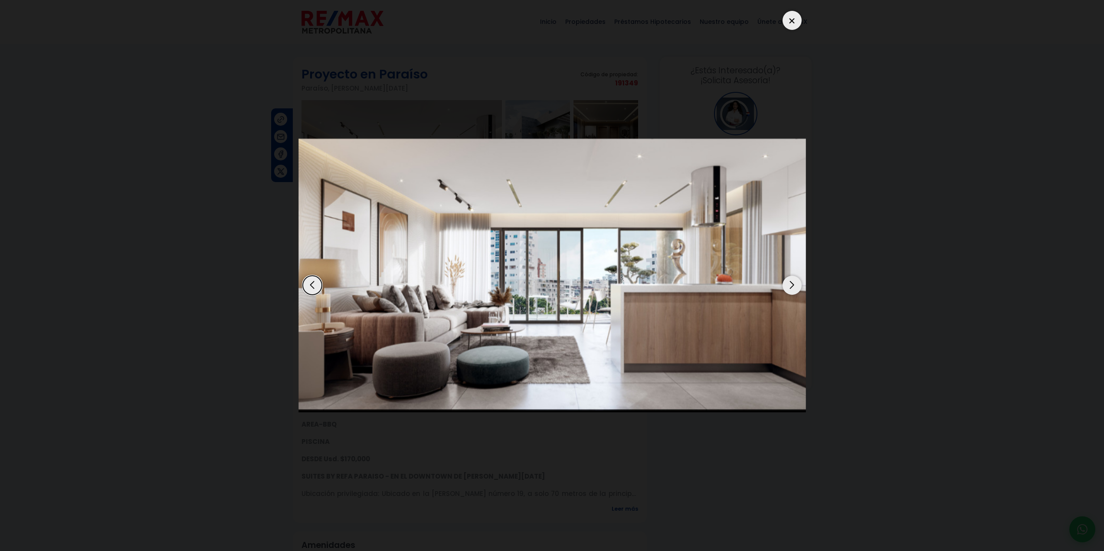
click at [790, 284] on div "Next slide" at bounding box center [792, 285] width 19 height 19
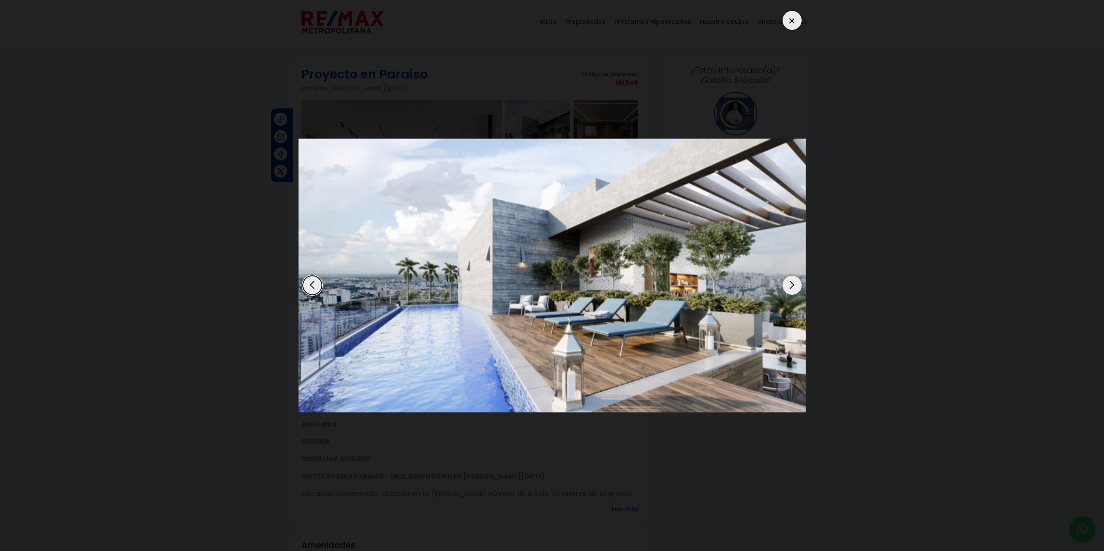
click at [790, 284] on div "Next slide" at bounding box center [792, 285] width 19 height 19
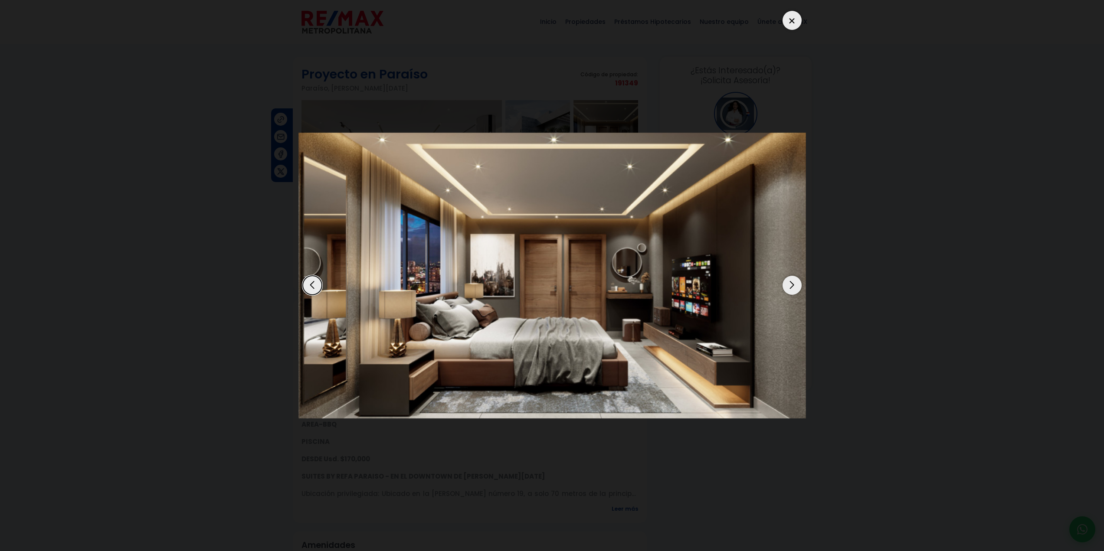
click at [790, 284] on div "Next slide" at bounding box center [792, 285] width 19 height 19
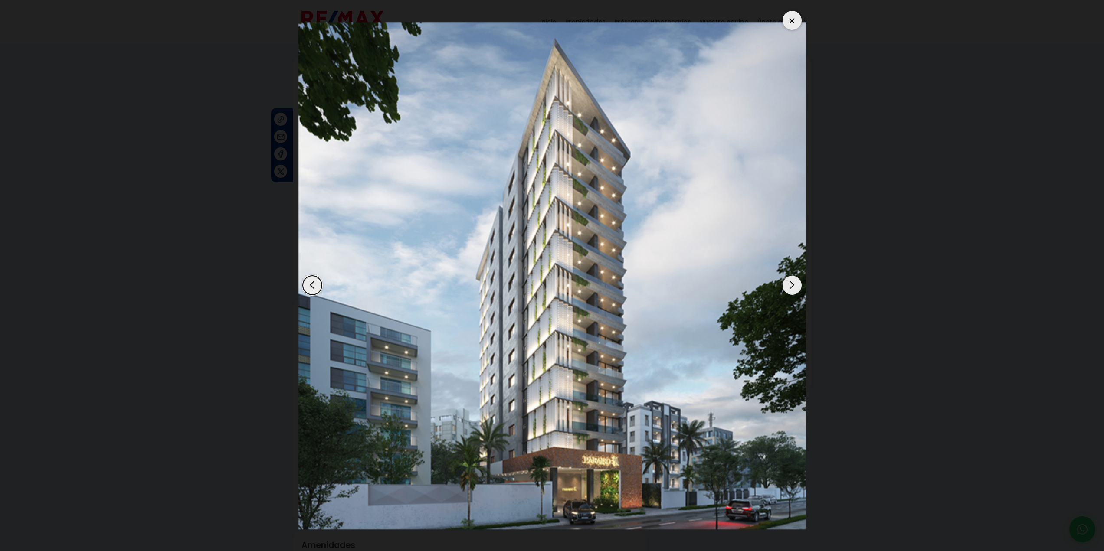
click at [790, 284] on div "Next slide" at bounding box center [792, 285] width 19 height 19
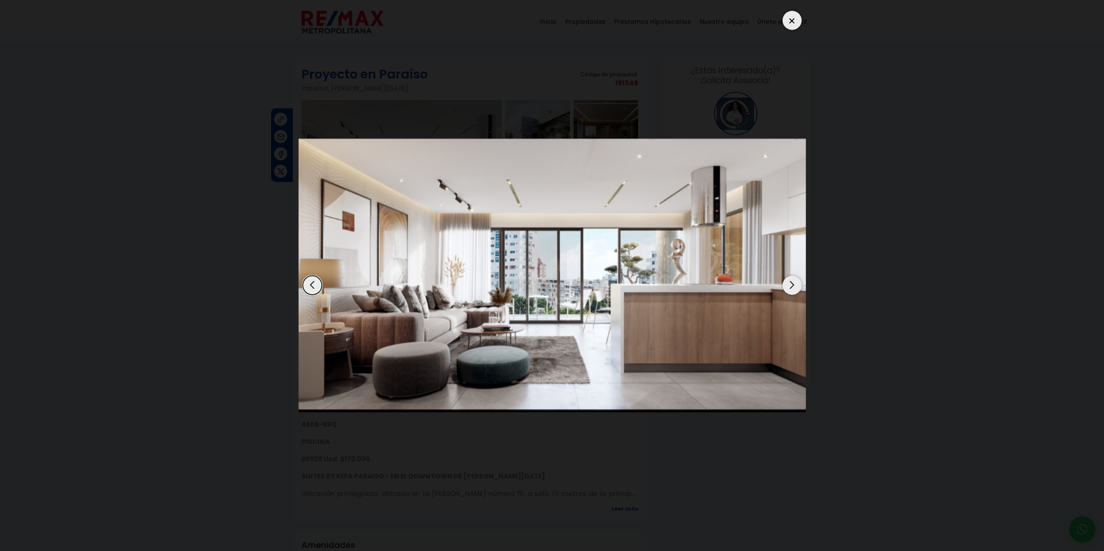
click at [790, 284] on div "Next slide" at bounding box center [792, 285] width 19 height 19
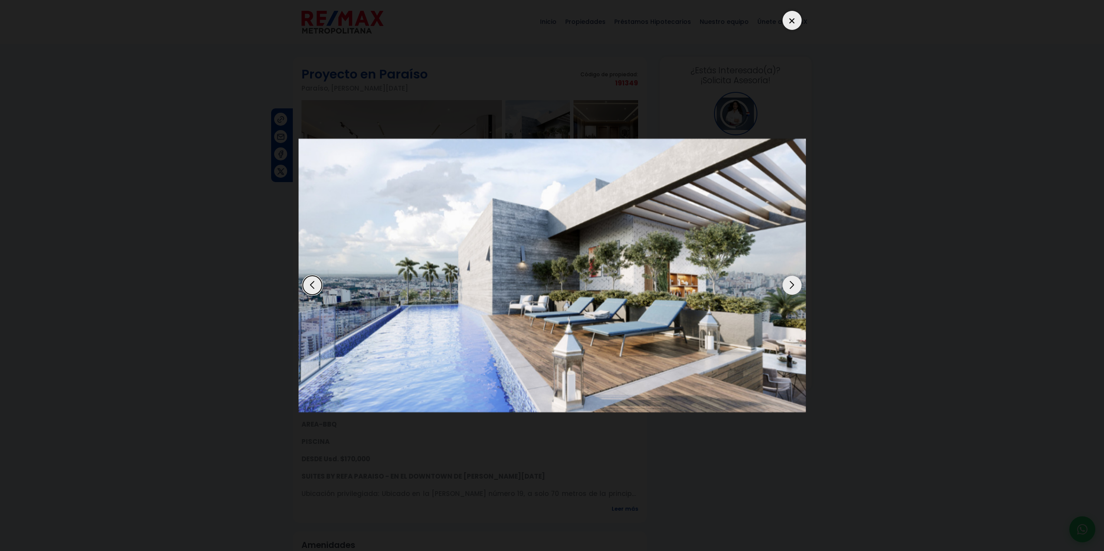
click at [790, 284] on div "Next slide" at bounding box center [792, 285] width 19 height 19
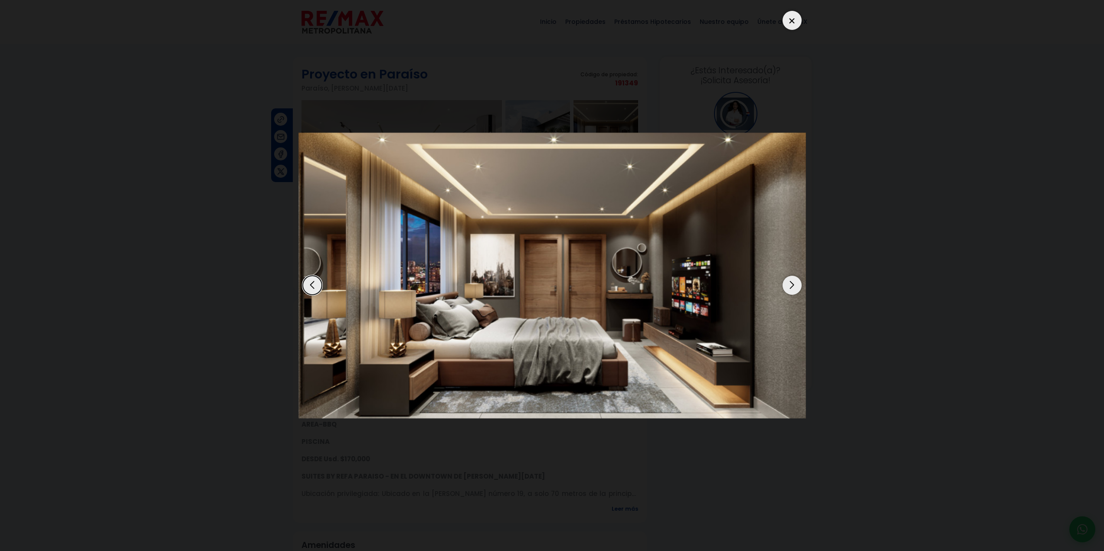
click at [292, 213] on dialog at bounding box center [552, 275] width 521 height 551
click at [292, 381] on dialog at bounding box center [552, 275] width 521 height 551
click at [796, 18] on div at bounding box center [792, 20] width 19 height 19
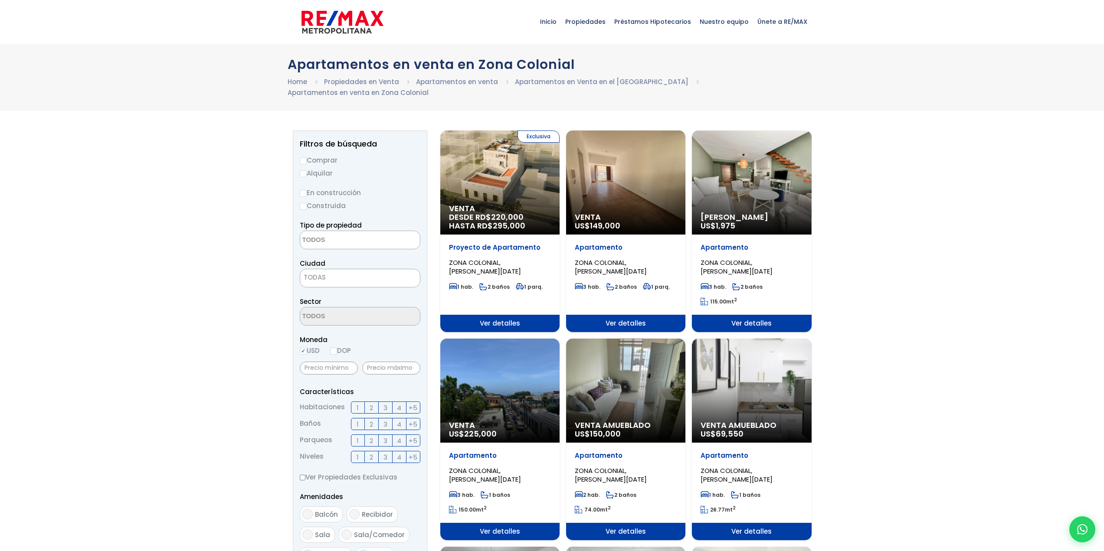
select select
click at [304, 157] on input "Comprar" at bounding box center [303, 160] width 7 height 7
radio input "true"
click at [304, 190] on input "En construcción" at bounding box center [303, 193] width 7 height 7
radio input "true"
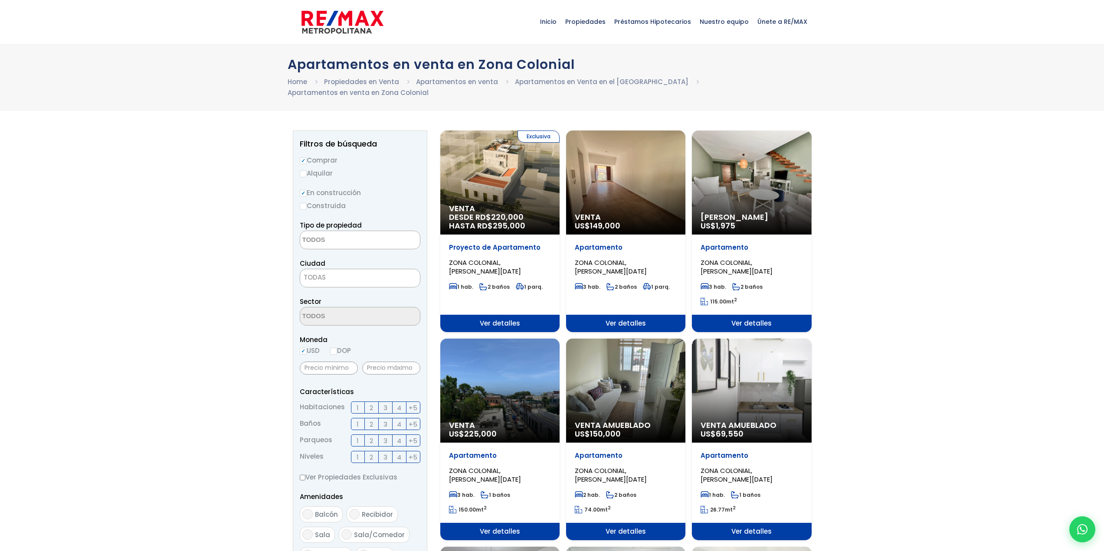
click at [389, 402] on label "3" at bounding box center [386, 408] width 14 height 12
click at [0, 0] on input "3" at bounding box center [0, 0] width 0 height 0
click at [373, 419] on span "2" at bounding box center [371, 424] width 3 height 11
click at [0, 0] on input "2" at bounding box center [0, 0] width 0 height 0
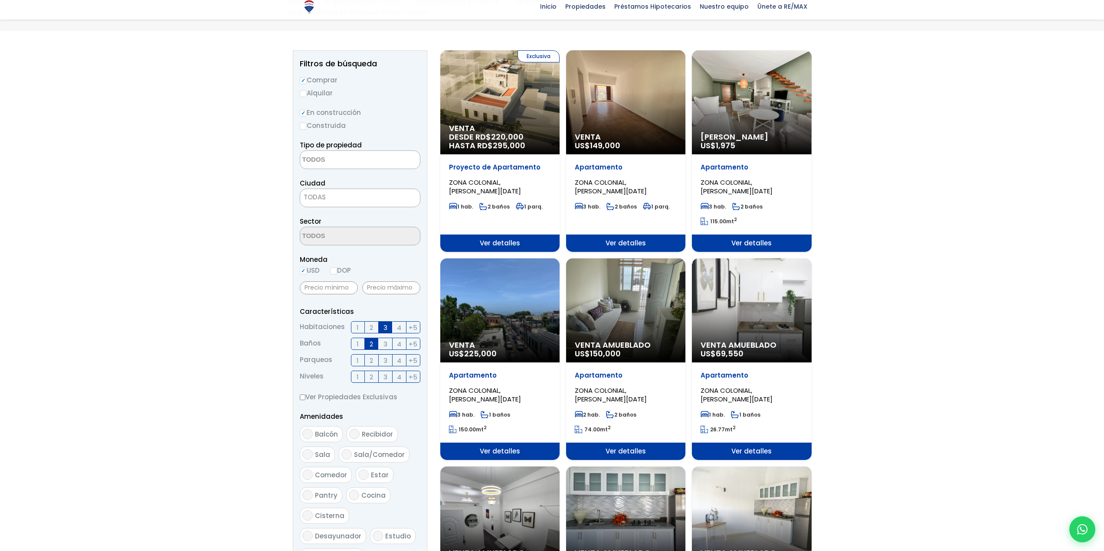
scroll to position [130, 0]
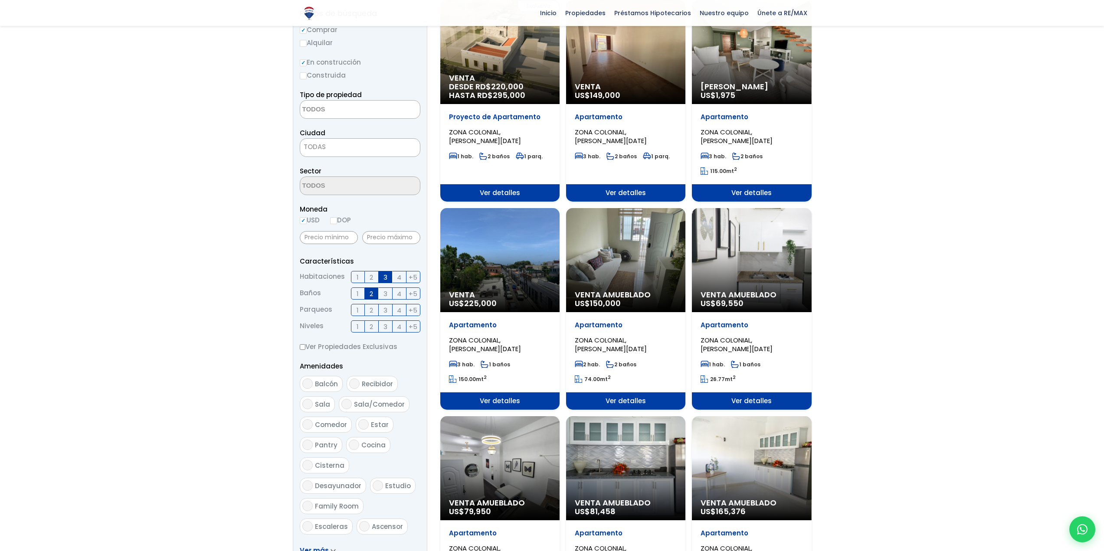
click at [367, 321] on label "2" at bounding box center [372, 327] width 14 height 12
click at [0, 0] on input "2" at bounding box center [0, 0] width 0 height 0
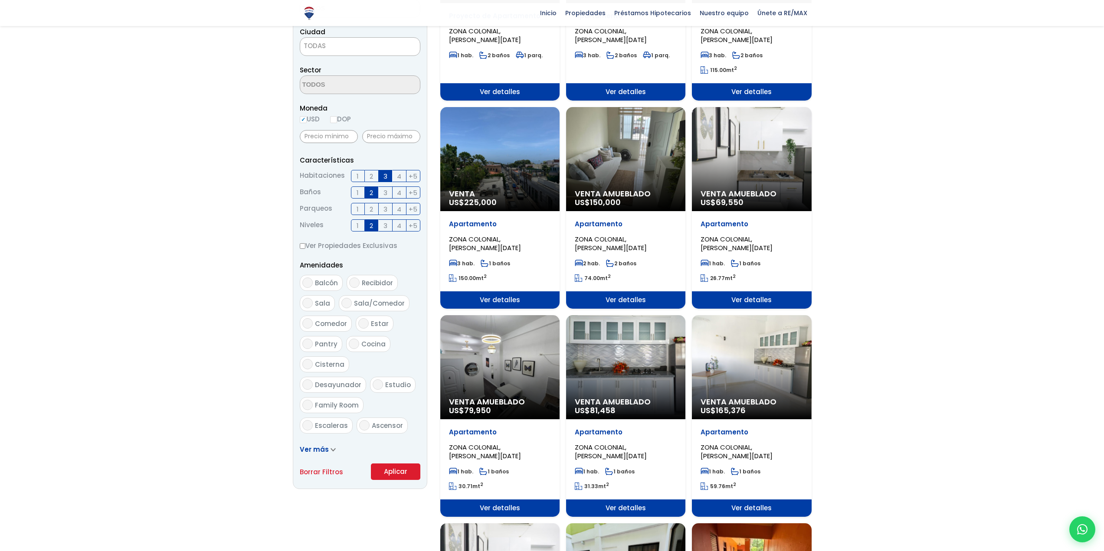
scroll to position [304, 0]
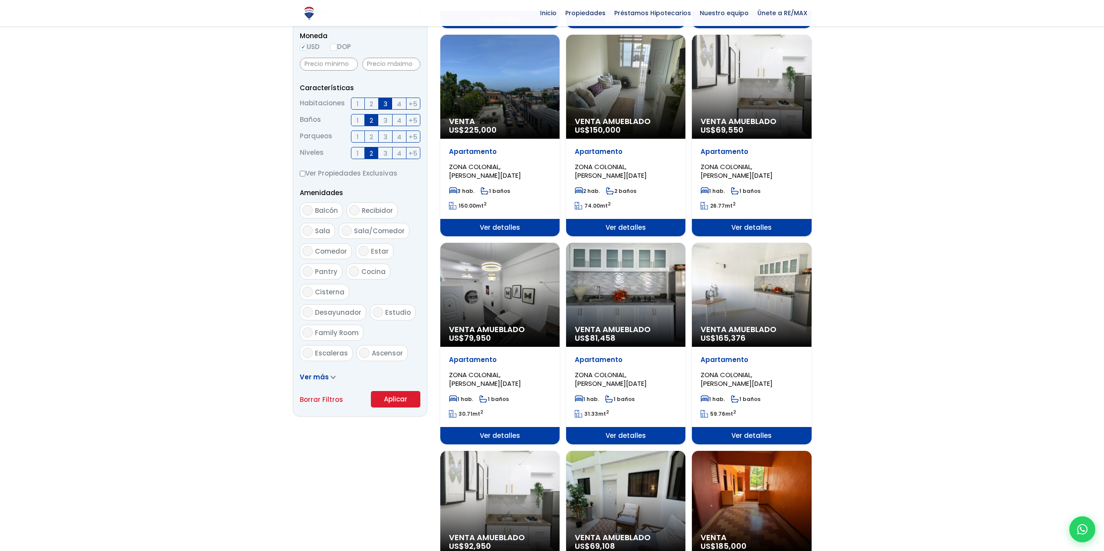
click at [393, 391] on button "Aplicar" at bounding box center [395, 399] width 49 height 16
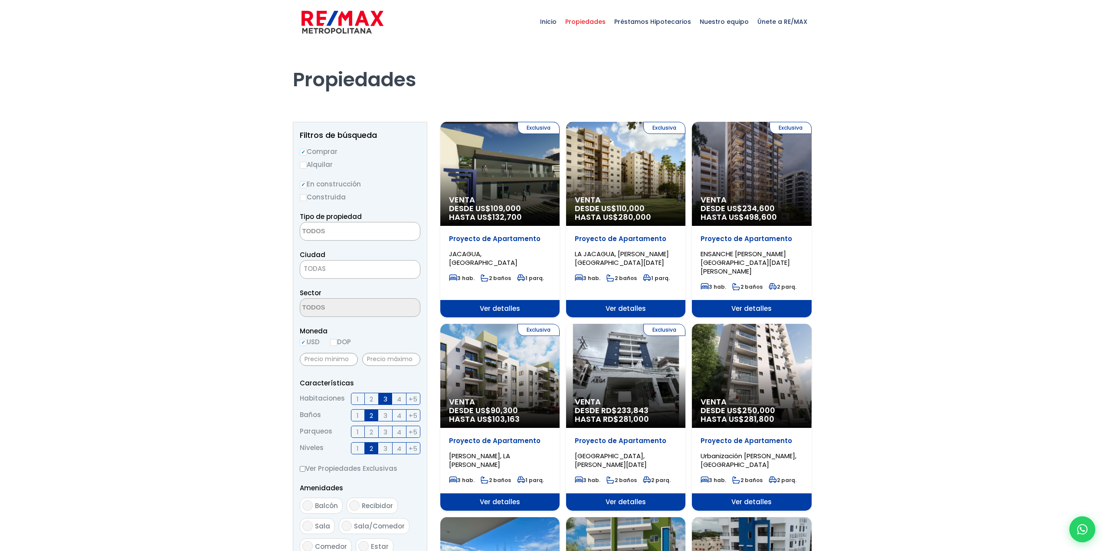
select select
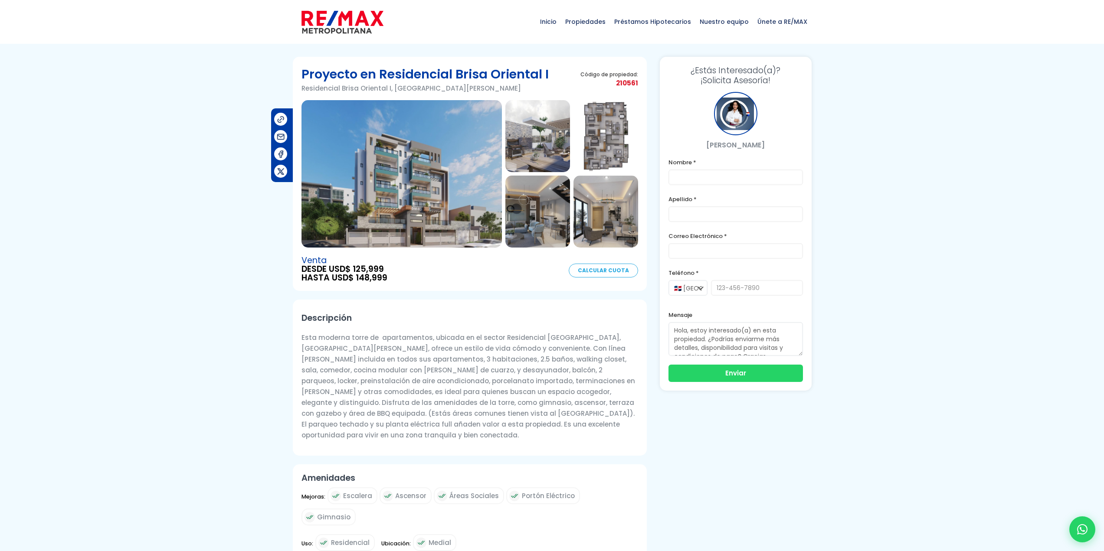
click at [405, 167] on img at bounding box center [401, 173] width 200 height 147
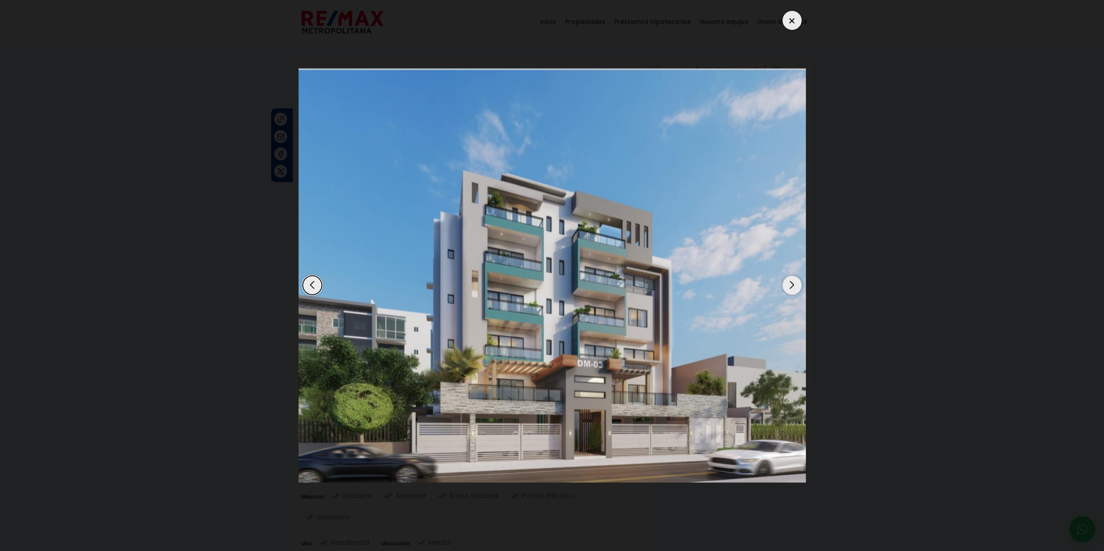
click at [790, 282] on div "Next slide" at bounding box center [792, 285] width 19 height 19
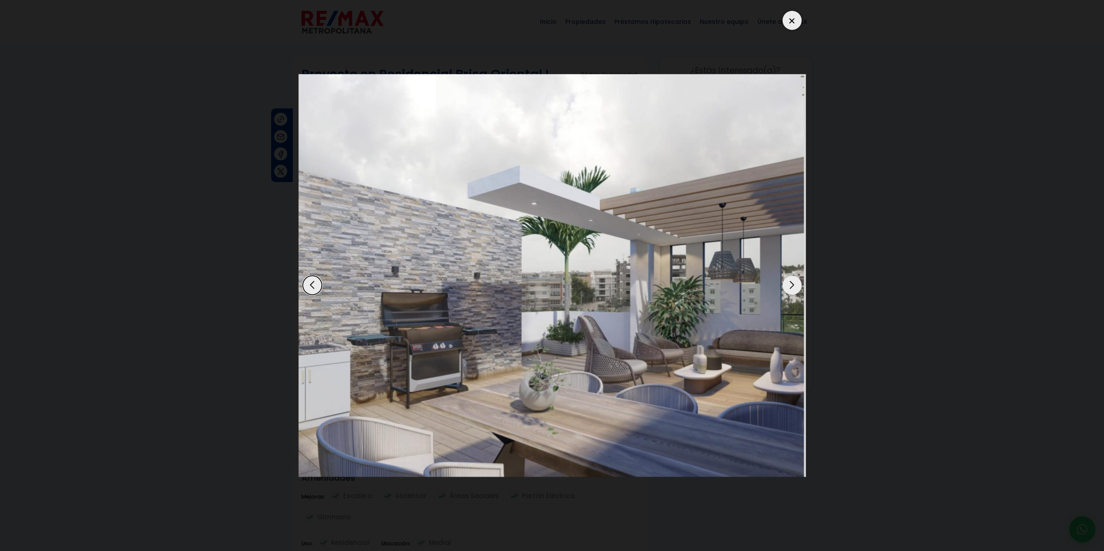
click at [790, 282] on div "Next slide" at bounding box center [792, 285] width 19 height 19
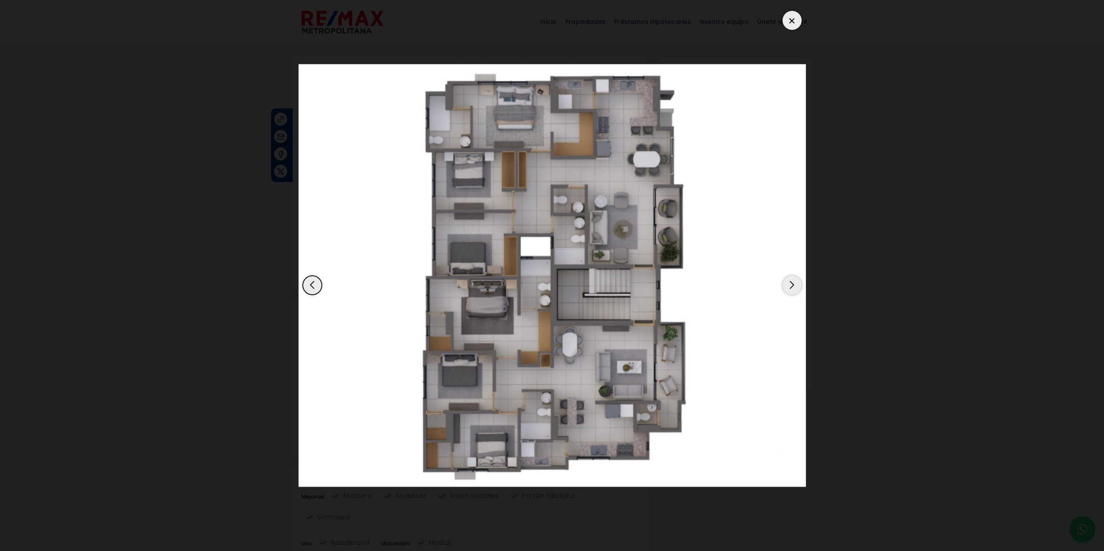
click at [790, 282] on div "Next slide" at bounding box center [792, 285] width 19 height 19
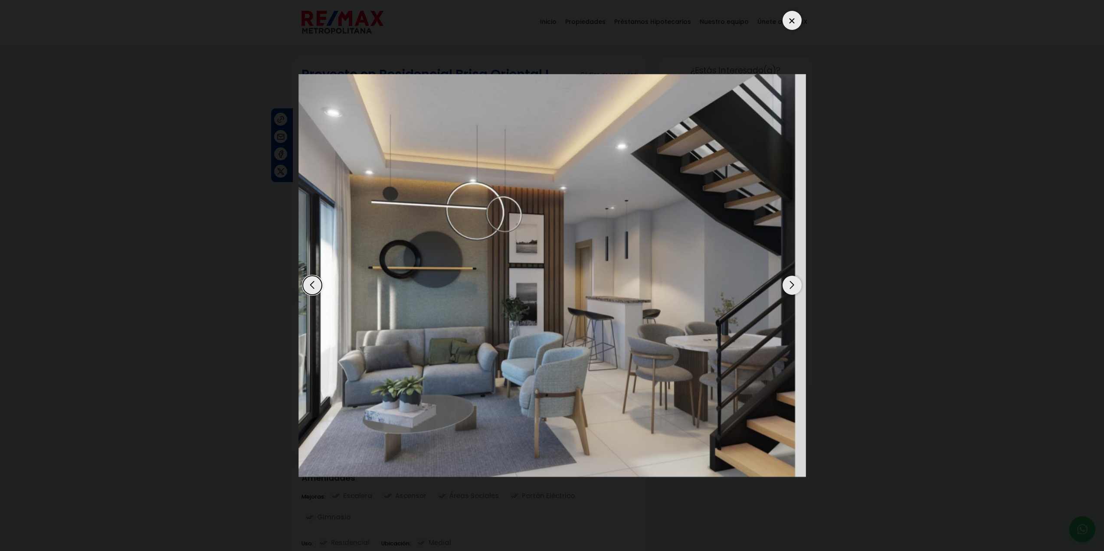
click at [790, 282] on div "Next slide" at bounding box center [792, 285] width 19 height 19
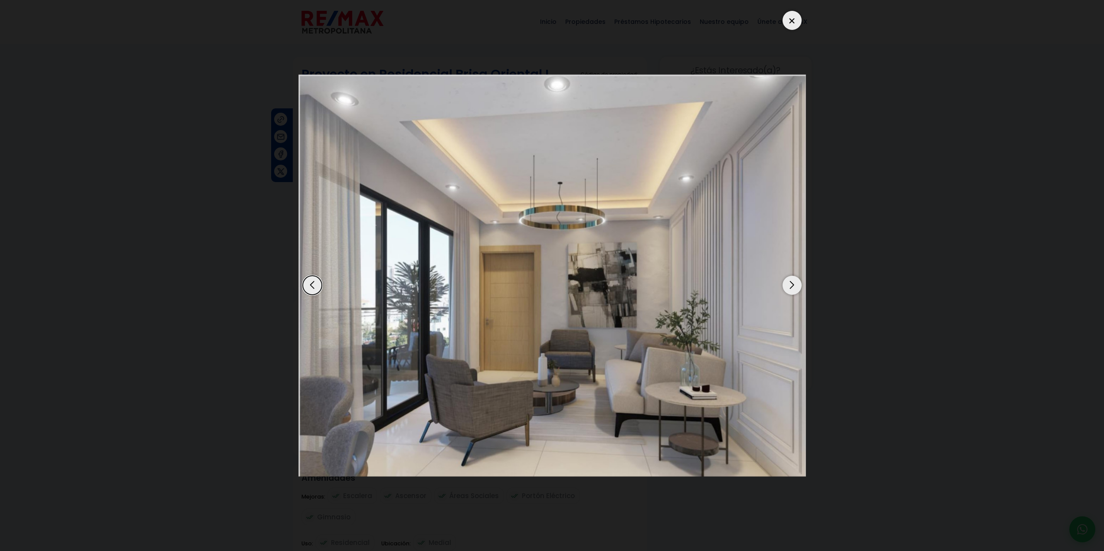
click at [790, 282] on div "Next slide" at bounding box center [792, 285] width 19 height 19
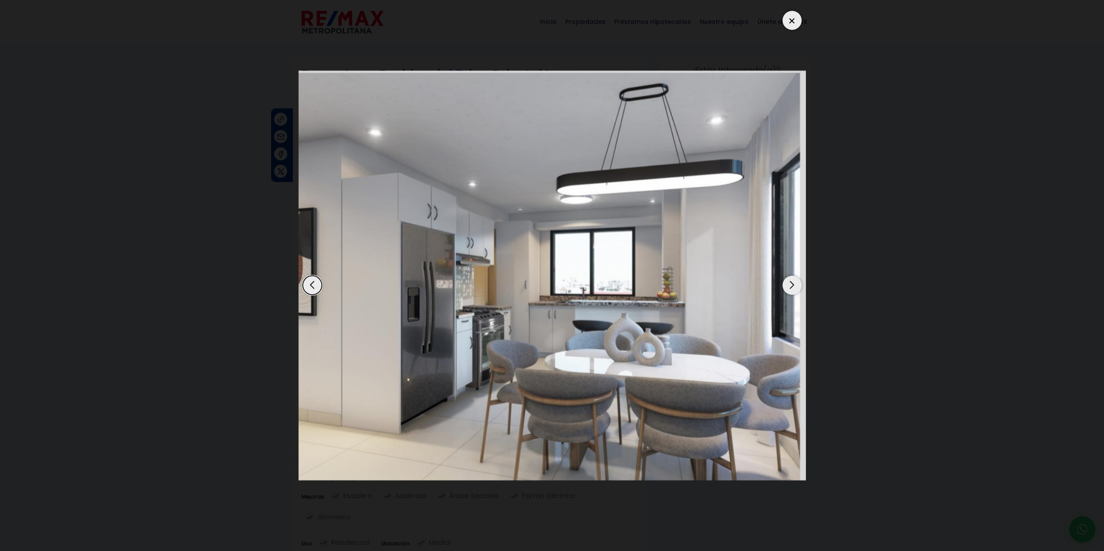
click at [790, 282] on div "Next slide" at bounding box center [792, 285] width 19 height 19
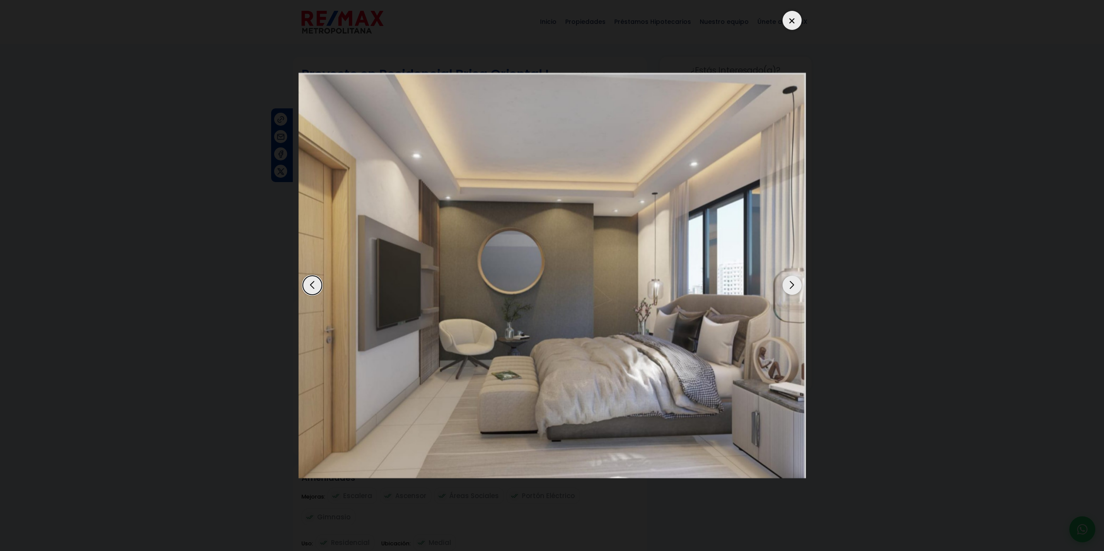
click at [812, 196] on dialog at bounding box center [552, 275] width 521 height 551
click at [788, 20] on div at bounding box center [792, 20] width 19 height 19
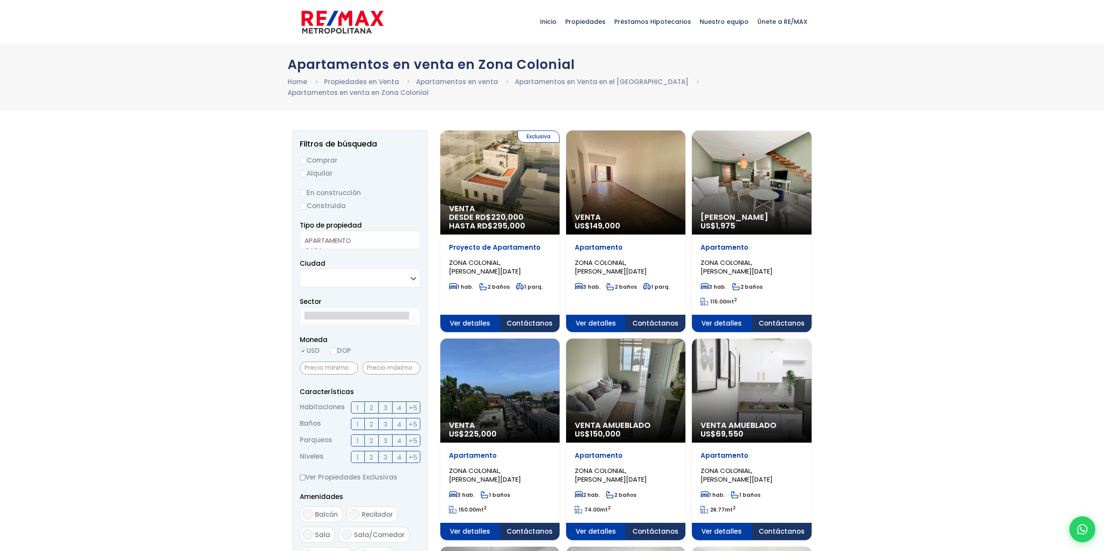
select select
